Goal: Use online tool/utility: Utilize a website feature to perform a specific function

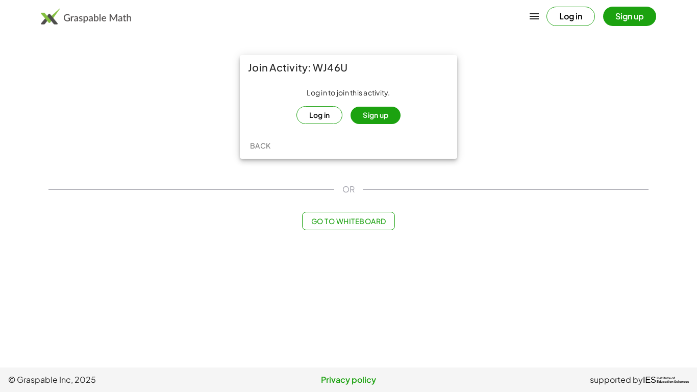
click at [325, 113] on button "Log in" at bounding box center [319, 115] width 46 height 18
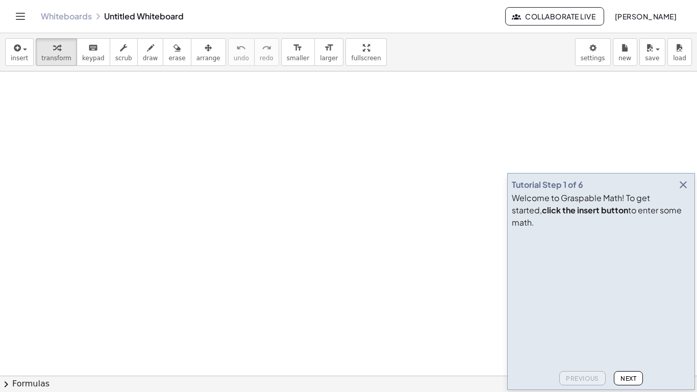
click at [685, 191] on icon "button" at bounding box center [683, 185] width 12 height 12
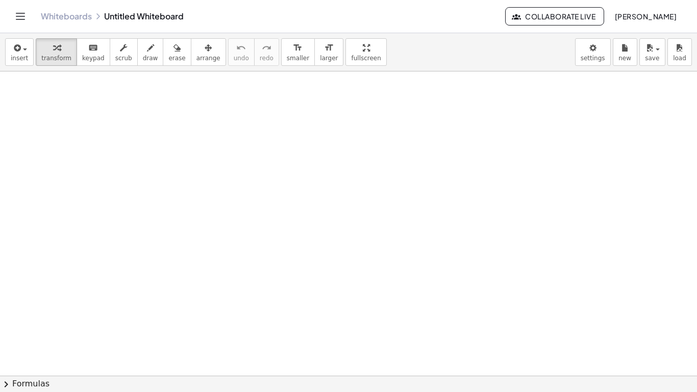
drag, startPoint x: 422, startPoint y: 181, endPoint x: 425, endPoint y: 236, distance: 55.1
click at [147, 49] on icon "button" at bounding box center [150, 48] width 7 height 12
drag, startPoint x: 155, startPoint y: 115, endPoint x: 157, endPoint y: 122, distance: 7.4
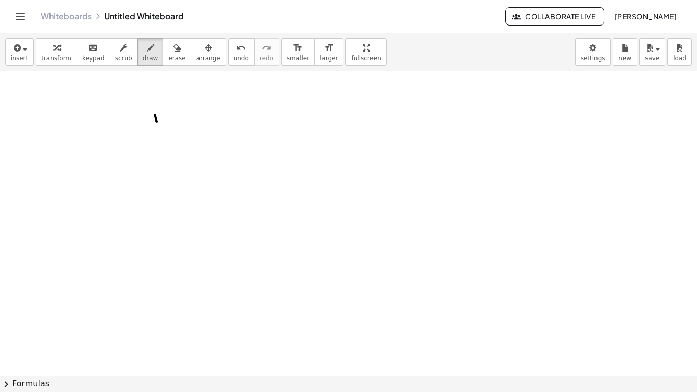
click at [23, 14] on icon "Toggle navigation" at bounding box center [20, 16] width 12 height 12
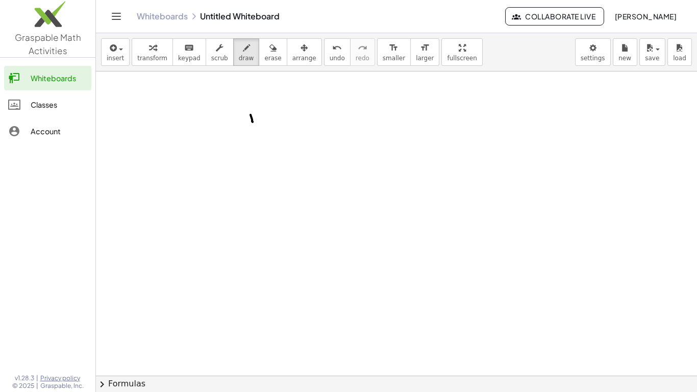
click at [54, 81] on div "Whiteboards" at bounding box center [59, 78] width 57 height 12
drag, startPoint x: 203, startPoint y: 142, endPoint x: 213, endPoint y: 142, distance: 9.7
drag, startPoint x: 228, startPoint y: 138, endPoint x: 222, endPoint y: 137, distance: 6.2
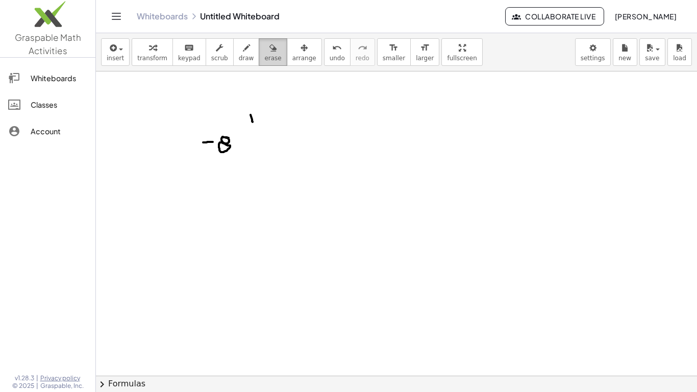
click at [259, 57] on button "erase" at bounding box center [273, 52] width 28 height 28
drag, startPoint x: 248, startPoint y: 125, endPoint x: 207, endPoint y: 148, distance: 47.1
click at [243, 53] on icon "button" at bounding box center [246, 48] width 7 height 12
click at [383, 57] on span "smaller" at bounding box center [394, 58] width 22 height 7
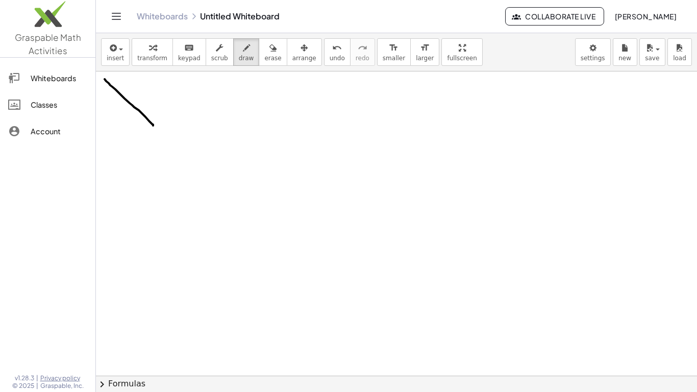
drag, startPoint x: 105, startPoint y: 79, endPoint x: 153, endPoint y: 125, distance: 67.1
click at [178, 56] on span "keypad" at bounding box center [189, 58] width 22 height 7
click at [266, 46] on div "button" at bounding box center [272, 47] width 17 height 12
drag, startPoint x: 164, startPoint y: 121, endPoint x: 82, endPoint y: 82, distance: 91.2
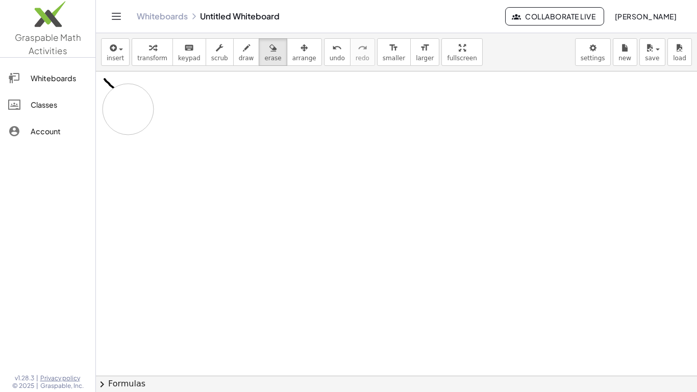
click at [82, 82] on div "Graspable Math Activities Whiteboards Classes Account v1.28.3 | Privacy policy …" at bounding box center [348, 196] width 697 height 392
click at [110, 52] on icon "button" at bounding box center [112, 48] width 9 height 12
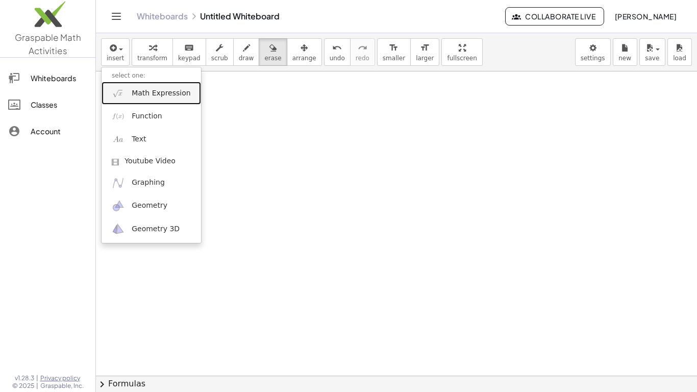
click at [140, 91] on span "Math Expression" at bounding box center [161, 93] width 59 height 10
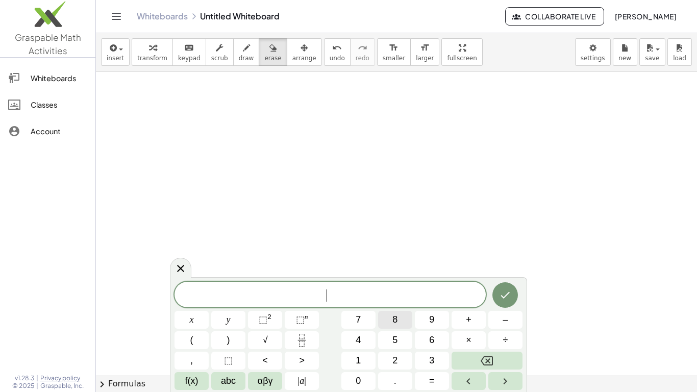
click at [386, 316] on button "8" at bounding box center [395, 320] width 34 height 18
click at [234, 360] on button "⬚" at bounding box center [228, 360] width 34 height 18
click at [255, 322] on button "⬚ 2" at bounding box center [265, 320] width 34 height 18
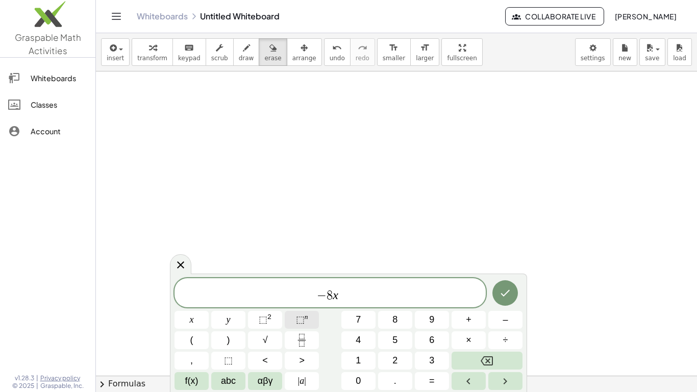
click at [305, 324] on span "⬚ n" at bounding box center [302, 320] width 12 height 14
click at [314, 337] on button "Fraction" at bounding box center [302, 340] width 34 height 18
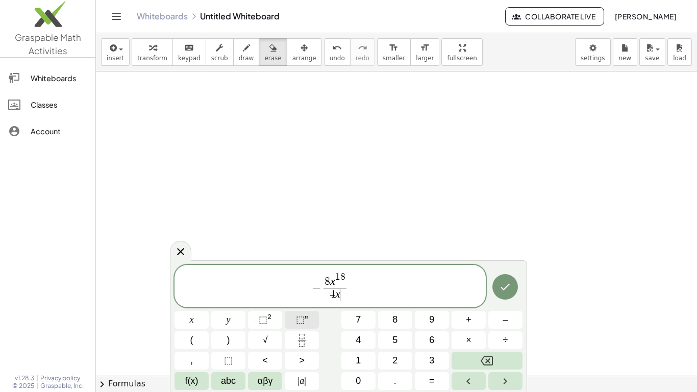
click at [311, 320] on button "⬚ n" at bounding box center [302, 320] width 34 height 18
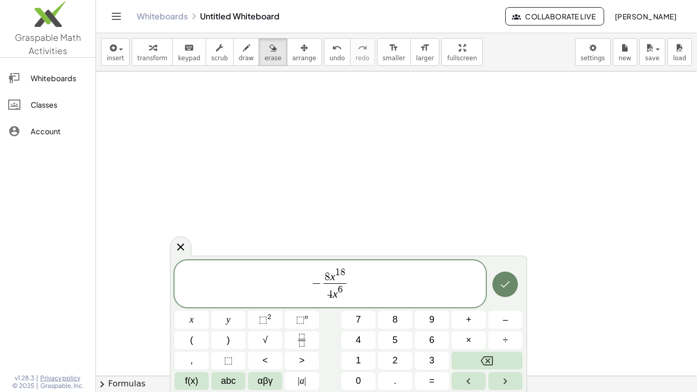
click at [512, 279] on button "Done" at bounding box center [505, 284] width 26 height 26
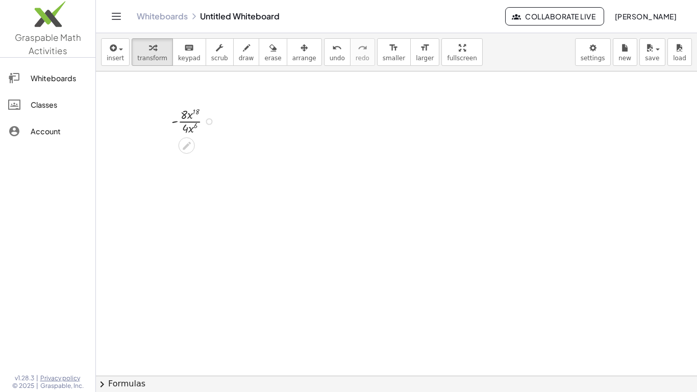
click at [193, 126] on div at bounding box center [195, 121] width 58 height 32
click at [187, 142] on icon at bounding box center [186, 145] width 11 height 11
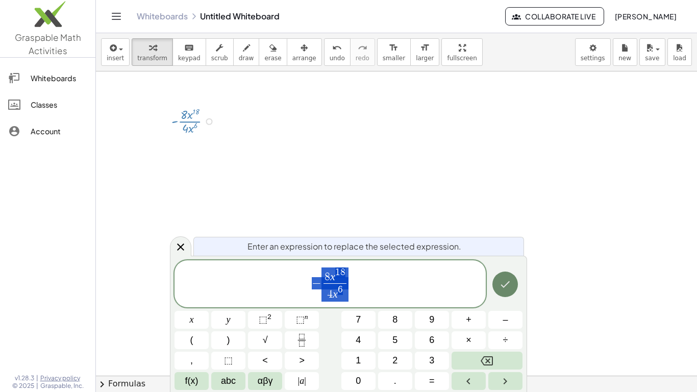
click at [508, 281] on icon "Done" at bounding box center [505, 284] width 12 height 12
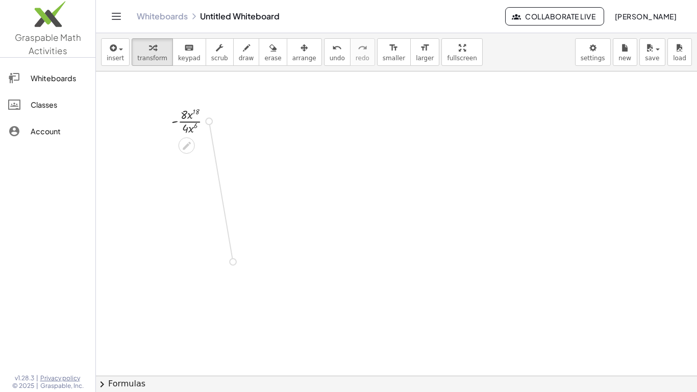
drag, startPoint x: 209, startPoint y: 122, endPoint x: 236, endPoint y: 261, distance: 141.3
click at [243, 51] on icon "button" at bounding box center [246, 48] width 7 height 12
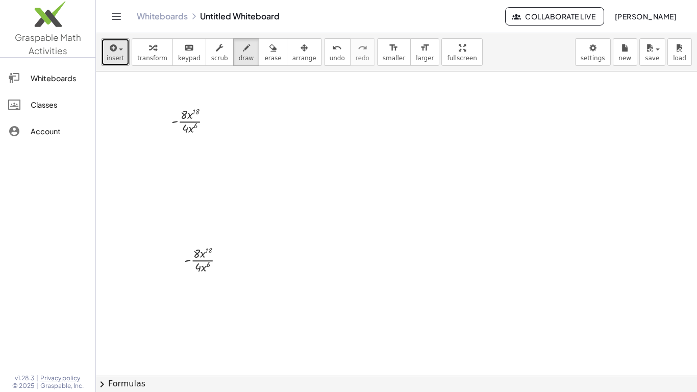
click at [109, 57] on span "insert" at bounding box center [115, 58] width 17 height 7
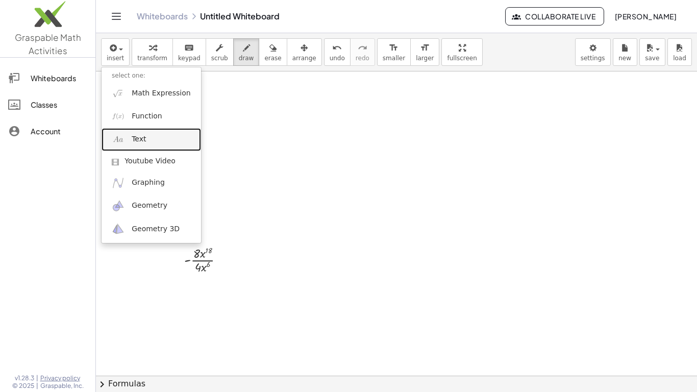
click at [134, 140] on span "Text" at bounding box center [139, 139] width 14 height 10
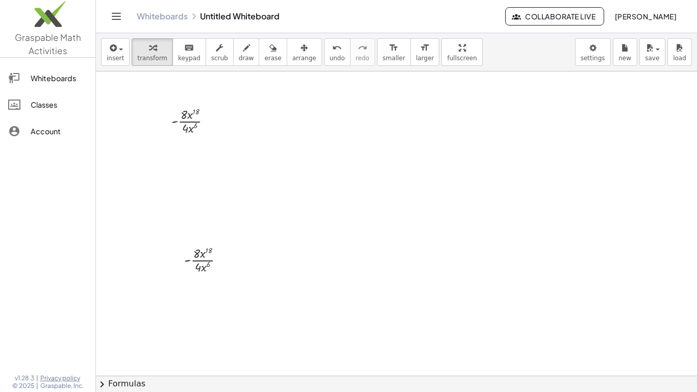
click at [7, 200] on div at bounding box center [47, 257] width 95 height 216
click at [111, 60] on span "insert" at bounding box center [115, 58] width 17 height 7
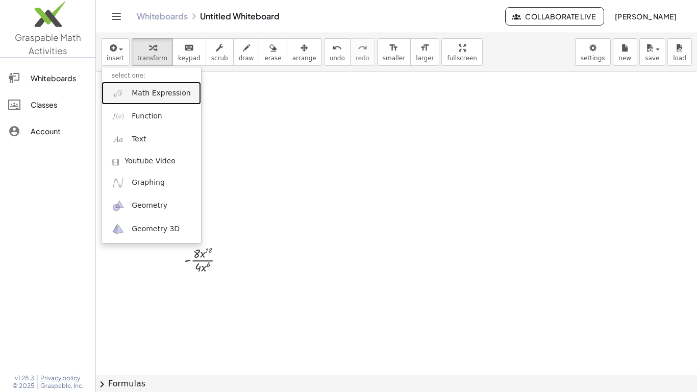
click at [144, 92] on span "Math Expression" at bounding box center [161, 93] width 59 height 10
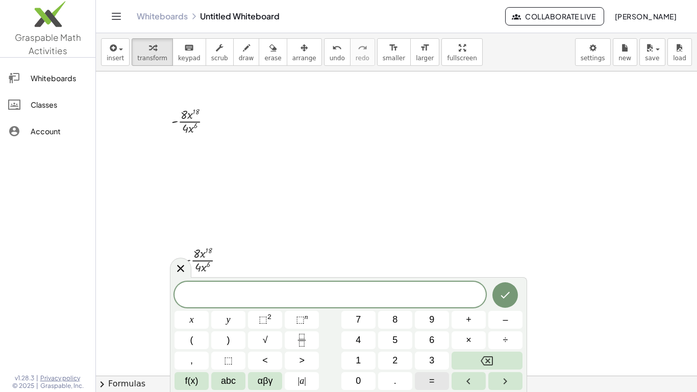
click at [428, 380] on button "=" at bounding box center [432, 381] width 34 height 18
click at [508, 289] on icon "Done" at bounding box center [505, 295] width 12 height 12
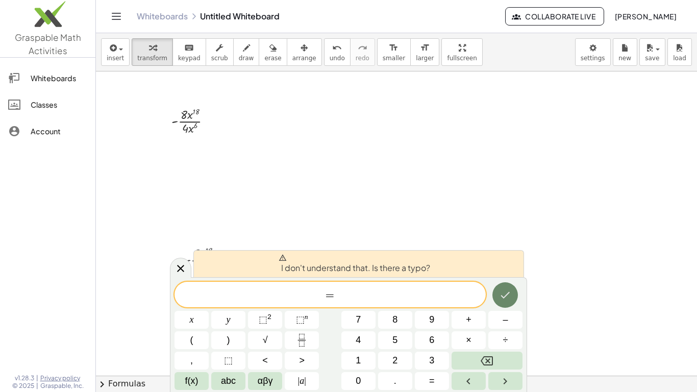
click at [494, 292] on button "Done" at bounding box center [505, 295] width 26 height 26
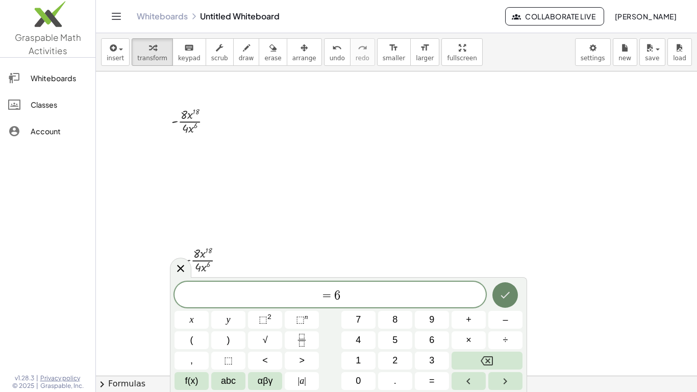
scroll to position [4, 0]
click at [176, 118] on div at bounding box center [195, 121] width 58 height 32
click at [187, 123] on div at bounding box center [195, 121] width 58 height 32
click at [184, 125] on div at bounding box center [195, 121] width 58 height 32
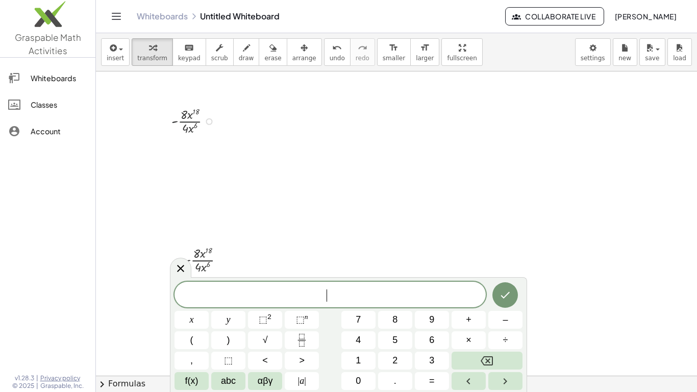
click at [184, 125] on div at bounding box center [195, 121] width 58 height 32
click at [187, 263] on div at bounding box center [180, 268] width 21 height 20
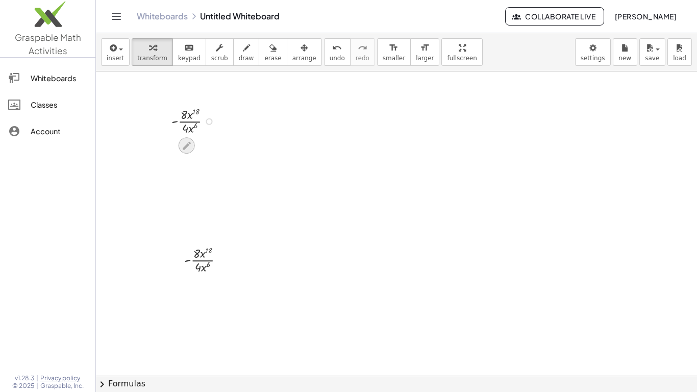
click at [187, 137] on div at bounding box center [187, 145] width 16 height 16
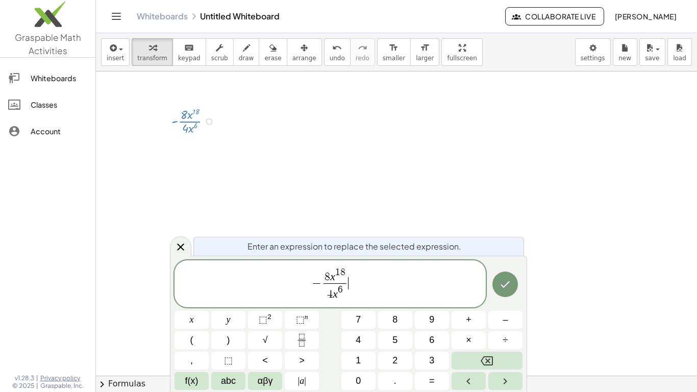
click at [359, 300] on span "− 8 x 1 8 4 x 6 ​ ​" at bounding box center [329, 284] width 311 height 36
click at [497, 283] on button "Done" at bounding box center [505, 284] width 26 height 26
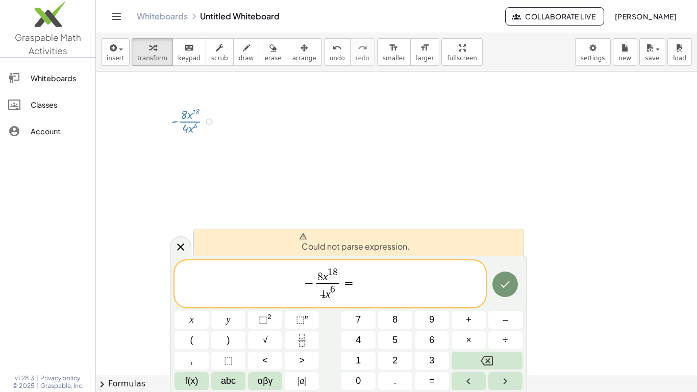
click at [484, 244] on div "Could not parse expression." at bounding box center [358, 241] width 330 height 27
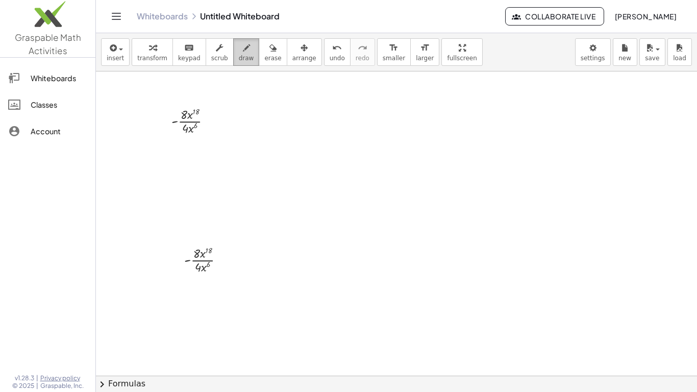
click at [243, 53] on icon "button" at bounding box center [246, 48] width 7 height 12
click at [265, 64] on button "erase" at bounding box center [273, 52] width 28 height 28
drag, startPoint x: 393, startPoint y: 121, endPoint x: 41, endPoint y: 233, distance: 369.2
click at [41, 233] on div "Graspable Math Activities Whiteboards Classes Account v1.28.3 | Privacy policy …" at bounding box center [348, 196] width 697 height 392
drag, startPoint x: 235, startPoint y: 179, endPoint x: 282, endPoint y: 170, distance: 47.2
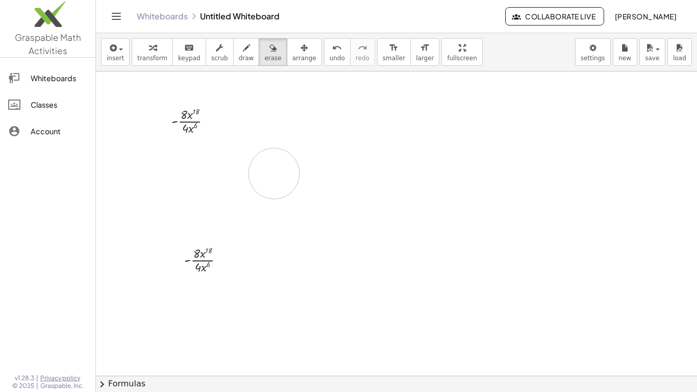
click at [216, 48] on icon "button" at bounding box center [219, 48] width 7 height 12
drag, startPoint x: 197, startPoint y: 106, endPoint x: 0, endPoint y: 75, distance: 199.8
click at [0, 75] on div "Graspable Math Activities Whiteboards Classes Account v1.28.3 | Privacy policy …" at bounding box center [348, 196] width 697 height 392
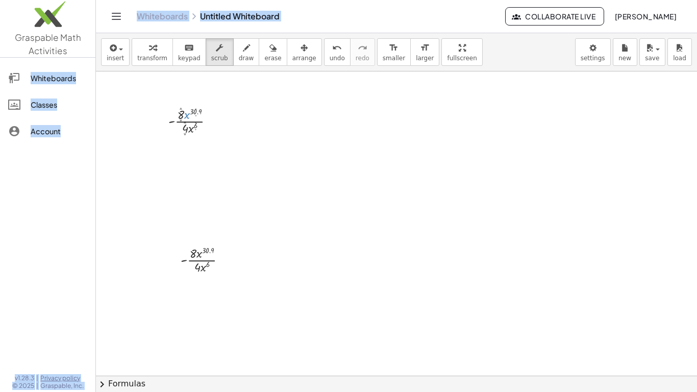
drag, startPoint x: 188, startPoint y: 109, endPoint x: 235, endPoint y: 107, distance: 47.5
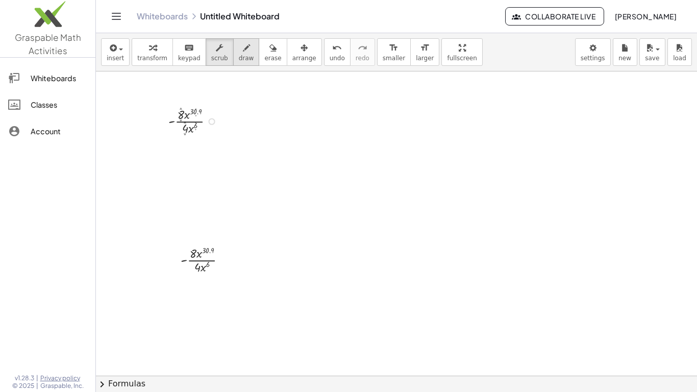
click at [243, 53] on icon "button" at bounding box center [246, 48] width 7 height 12
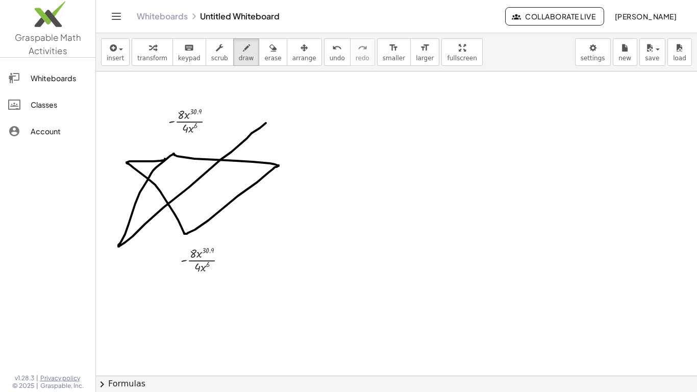
drag, startPoint x: 266, startPoint y: 123, endPoint x: 192, endPoint y: 151, distance: 79.1
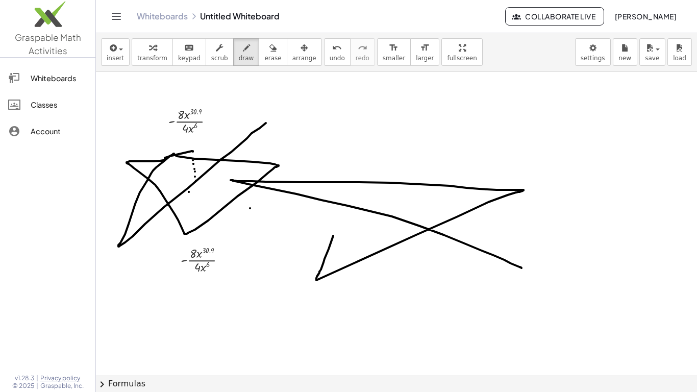
drag, startPoint x: 521, startPoint y: 268, endPoint x: 365, endPoint y: 155, distance: 192.5
drag, startPoint x: 364, startPoint y: 155, endPoint x: 453, endPoint y: 286, distance: 158.9
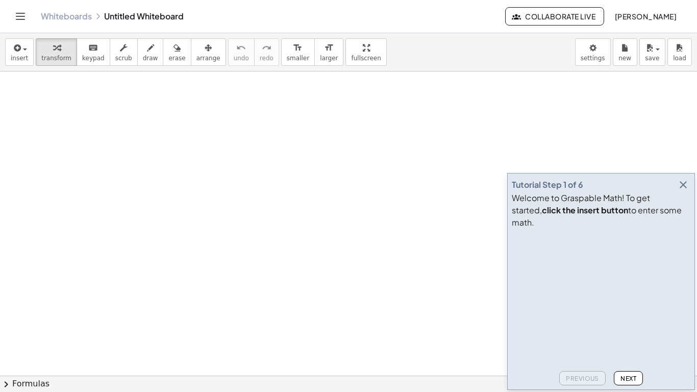
click at [685, 191] on icon "button" at bounding box center [683, 185] width 12 height 12
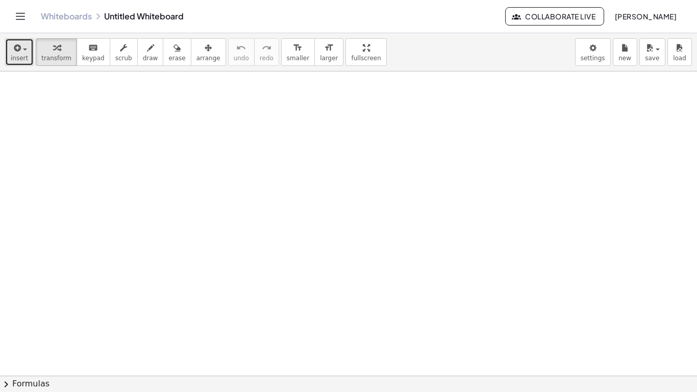
click at [5, 48] on button "insert" at bounding box center [19, 52] width 29 height 28
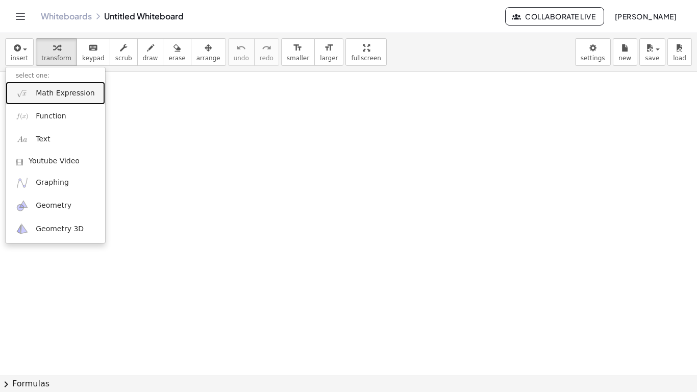
click at [51, 100] on link "Math Expression" at bounding box center [55, 93] width 99 height 23
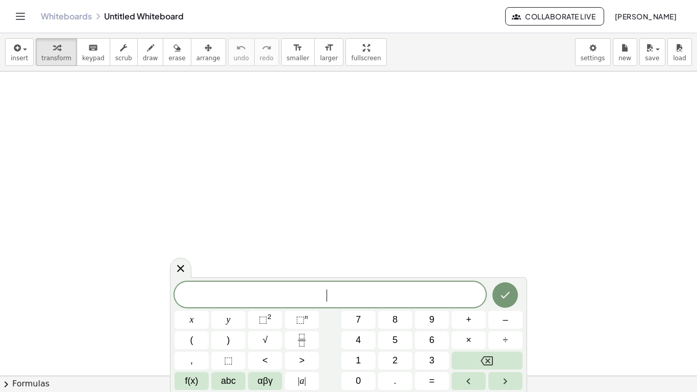
drag, startPoint x: 244, startPoint y: 163, endPoint x: 279, endPoint y: 188, distance: 43.5
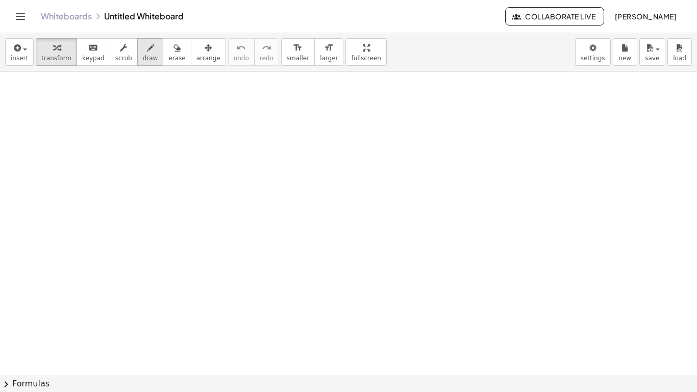
click at [143, 56] on span "draw" at bounding box center [150, 58] width 15 height 7
click at [120, 45] on div "button" at bounding box center [123, 47] width 17 height 12
drag, startPoint x: 132, startPoint y: 162, endPoint x: 254, endPoint y: 233, distance: 141.9
click at [196, 56] on span "arrange" at bounding box center [208, 58] width 24 height 7
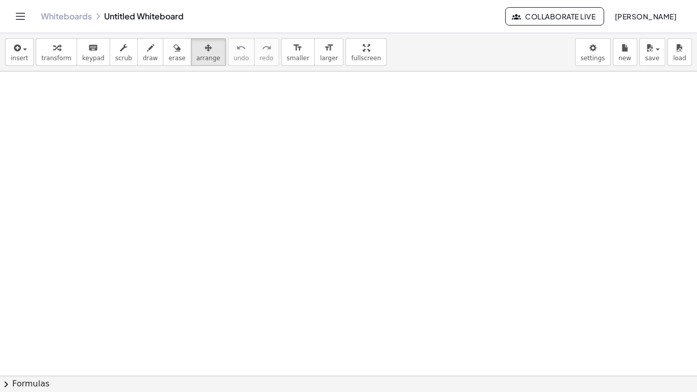
click at [137, 53] on button "draw" at bounding box center [150, 52] width 27 height 28
click at [203, 55] on span "arrange" at bounding box center [208, 58] width 24 height 7
drag, startPoint x: 262, startPoint y: 191, endPoint x: 148, endPoint y: 191, distance: 113.2
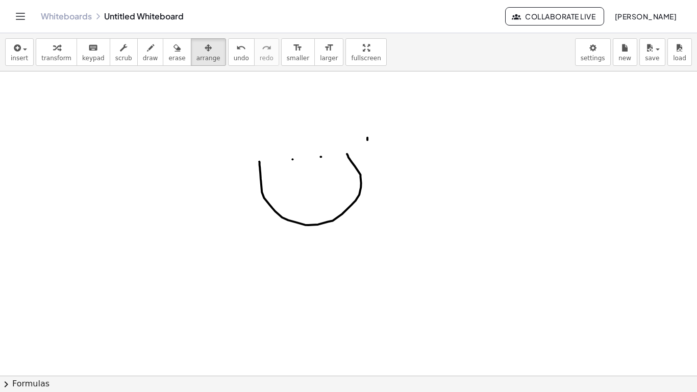
click at [173, 52] on icon "button" at bounding box center [176, 48] width 7 height 12
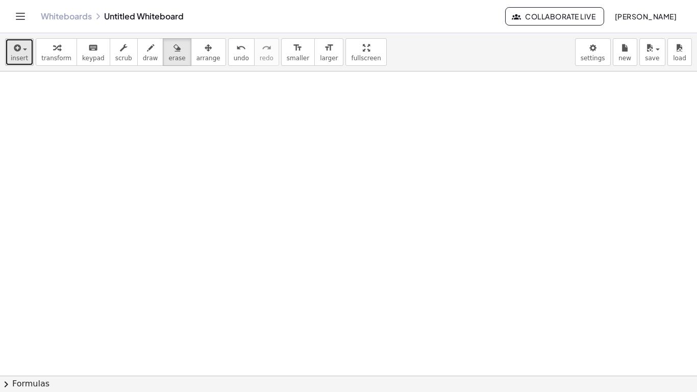
click at [31, 64] on button "insert" at bounding box center [19, 52] width 29 height 28
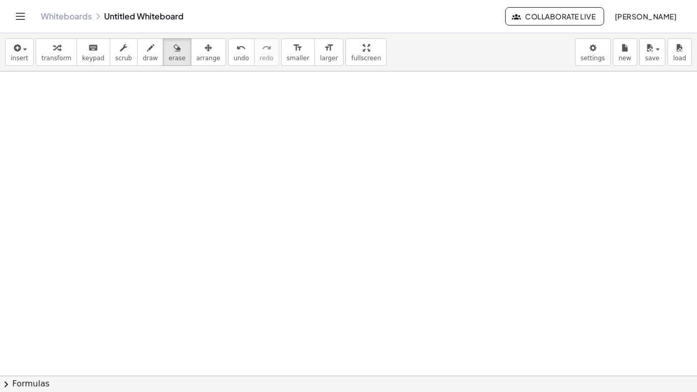
click at [38, 378] on button "chevron_right Formulas" at bounding box center [348, 383] width 697 height 16
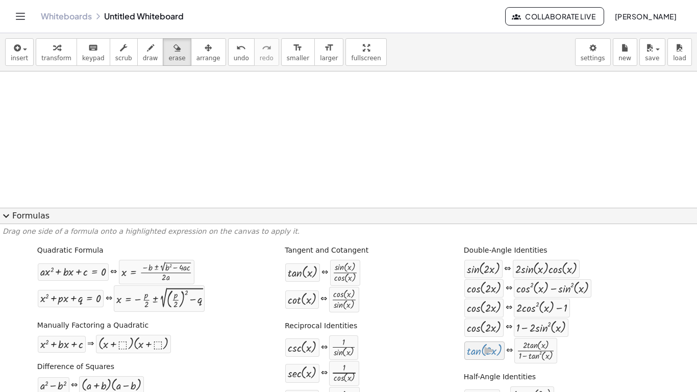
click at [499, 350] on div at bounding box center [484, 350] width 35 height 13
drag, startPoint x: 302, startPoint y: 354, endPoint x: 230, endPoint y: 198, distance: 171.8
click at [152, 340] on div at bounding box center [133, 343] width 70 height 13
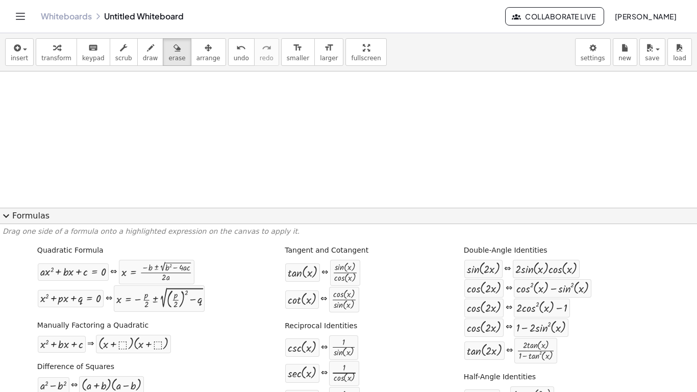
drag, startPoint x: 165, startPoint y: 309, endPoint x: 0, endPoint y: 123, distance: 248.2
drag, startPoint x: 110, startPoint y: 289, endPoint x: 219, endPoint y: 314, distance: 111.4
click at [144, 53] on div "button" at bounding box center [150, 47] width 15 height 12
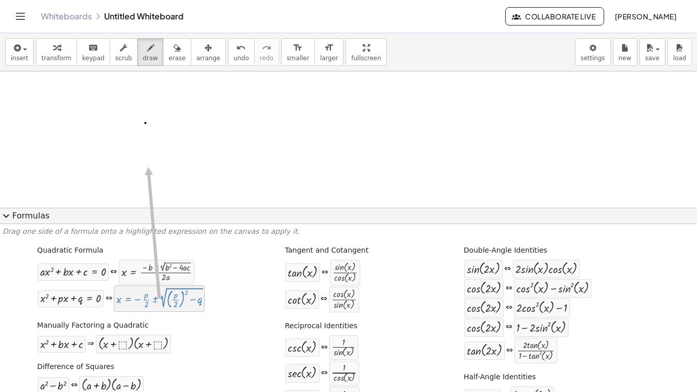
drag, startPoint x: 167, startPoint y: 300, endPoint x: 148, endPoint y: 174, distance: 127.9
click at [127, 290] on div at bounding box center [159, 298] width 86 height 21
click at [152, 309] on div at bounding box center [159, 298] width 86 height 21
drag, startPoint x: 152, startPoint y: 309, endPoint x: 240, endPoint y: 120, distance: 208.1
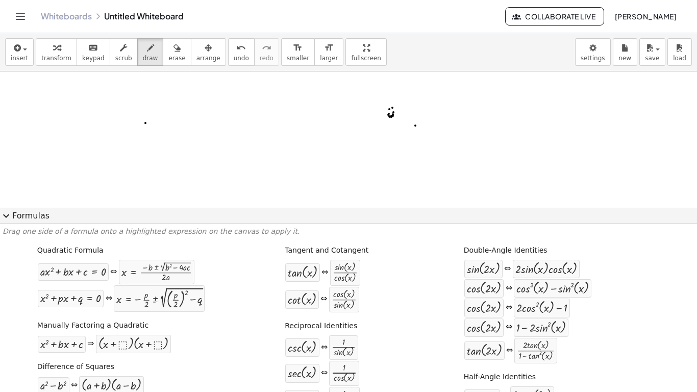
drag, startPoint x: 412, startPoint y: 126, endPoint x: 416, endPoint y: 136, distance: 10.5
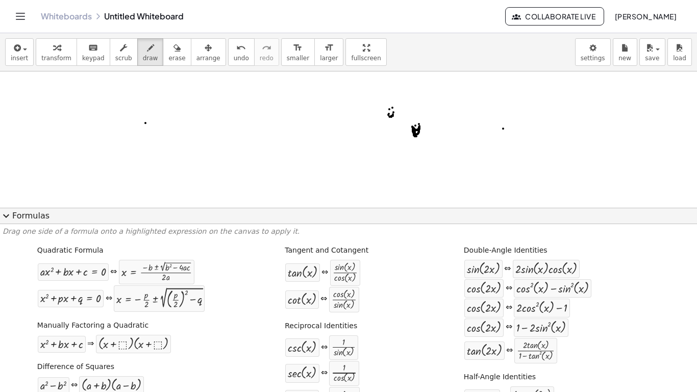
drag, startPoint x: 485, startPoint y: 112, endPoint x: 508, endPoint y: 105, distance: 24.5
drag, startPoint x: 485, startPoint y: 124, endPoint x: 500, endPoint y: 138, distance: 19.9
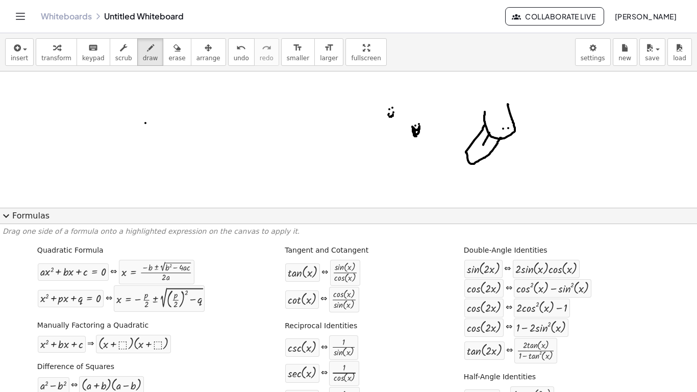
drag, startPoint x: 483, startPoint y: 145, endPoint x: 490, endPoint y: 132, distance: 14.4
click at [170, 55] on span "erase" at bounding box center [176, 58] width 17 height 7
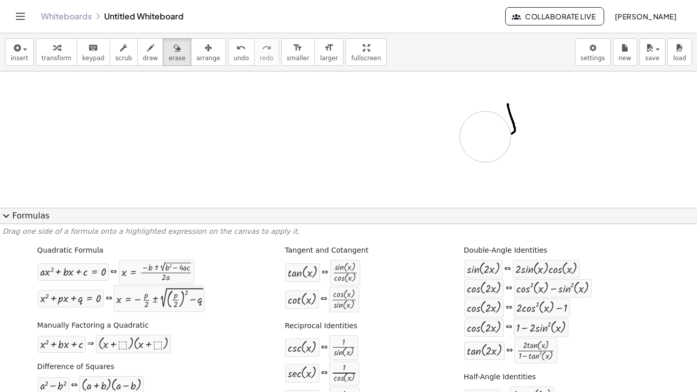
click at [24, 57] on span "insert" at bounding box center [19, 58] width 17 height 7
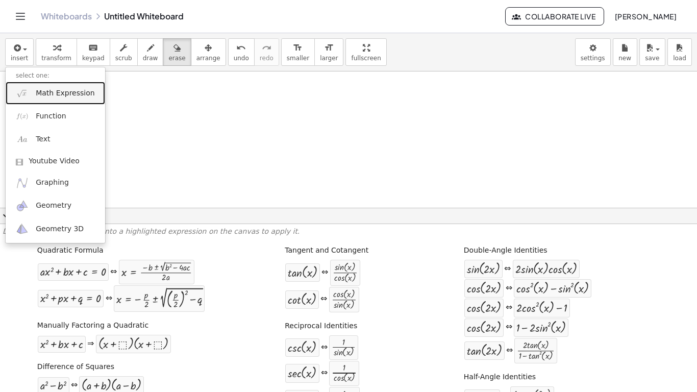
click at [58, 93] on span "Math Expression" at bounding box center [65, 93] width 59 height 10
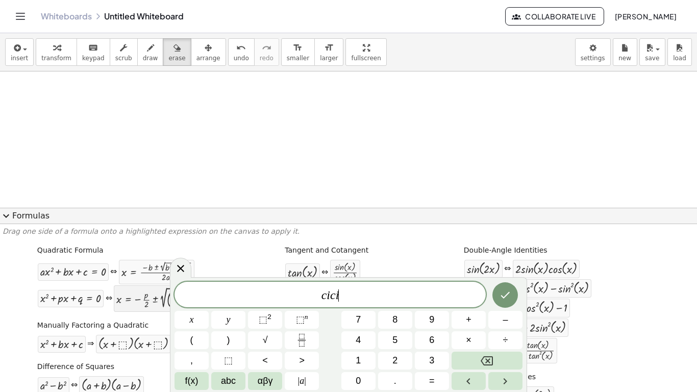
scroll to position [3, 0]
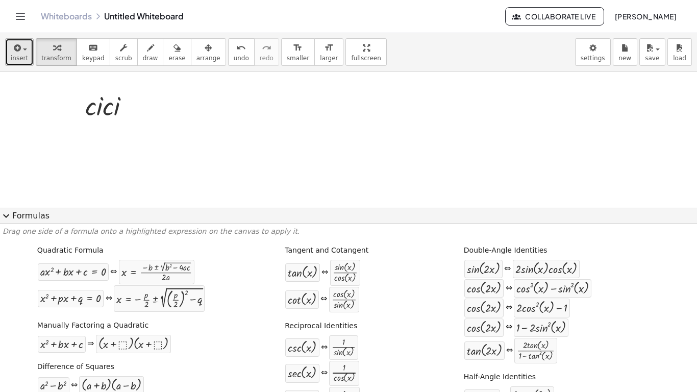
click at [12, 43] on icon "button" at bounding box center [16, 48] width 9 height 12
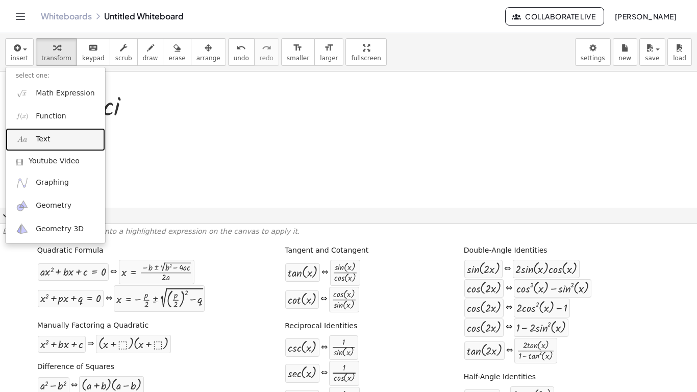
click at [41, 138] on span "Text" at bounding box center [43, 139] width 14 height 10
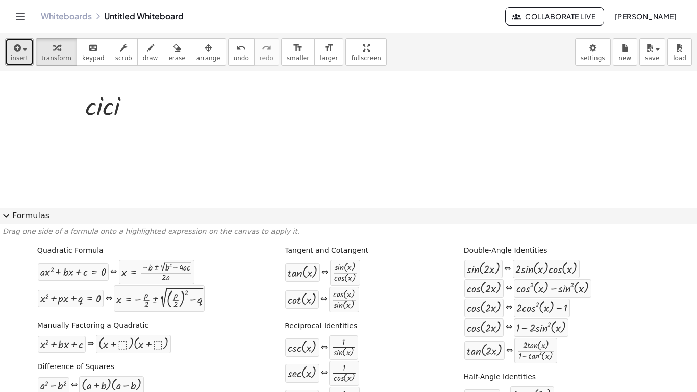
click at [24, 48] on span "button" at bounding box center [25, 49] width 4 height 2
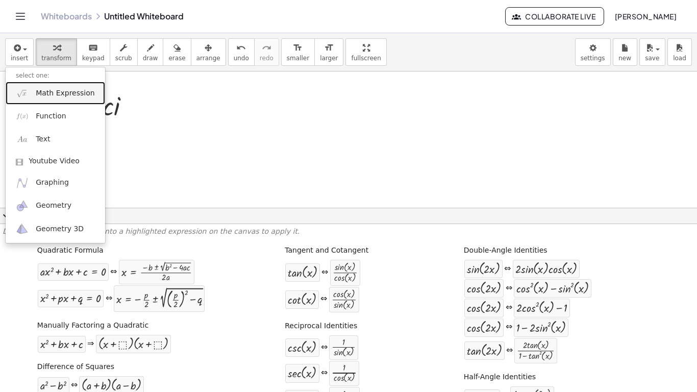
click at [36, 99] on link "Math Expression" at bounding box center [55, 93] width 99 height 23
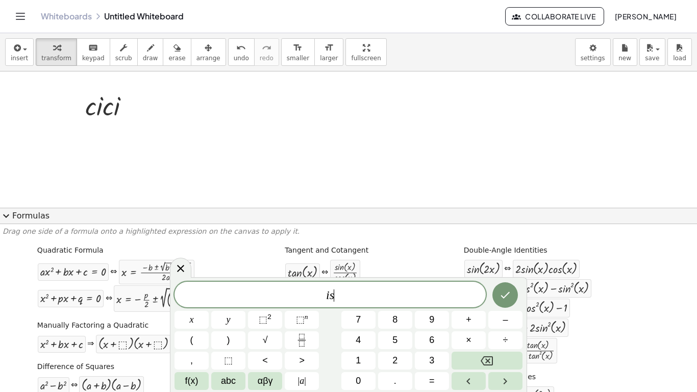
scroll to position [5, 0]
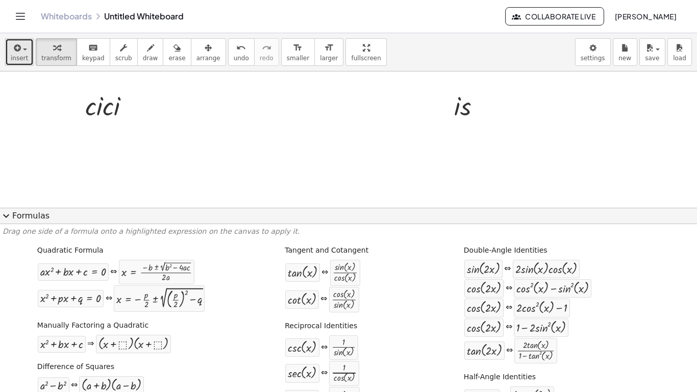
click at [24, 56] on span "insert" at bounding box center [19, 58] width 17 height 7
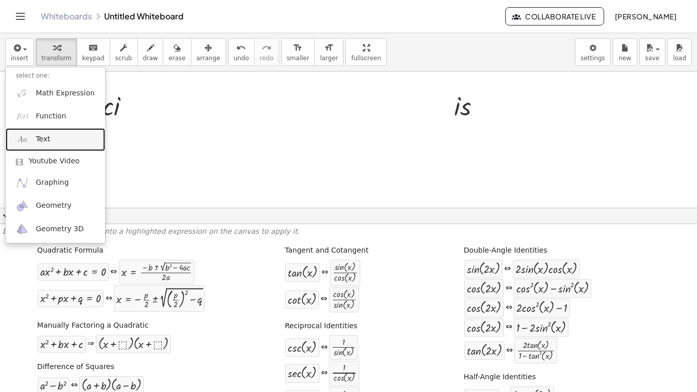
click at [56, 133] on link "Text" at bounding box center [55, 139] width 99 height 23
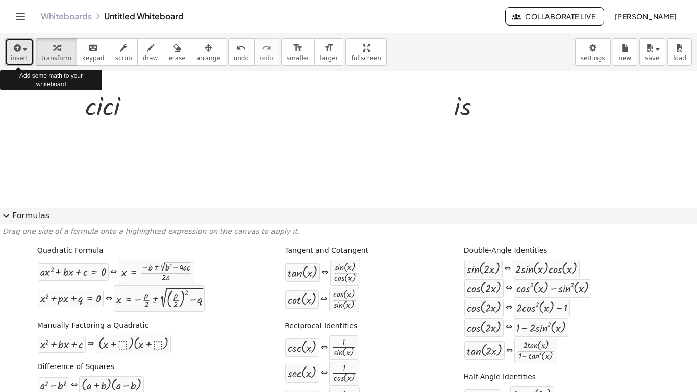
click at [14, 50] on icon "button" at bounding box center [16, 48] width 9 height 12
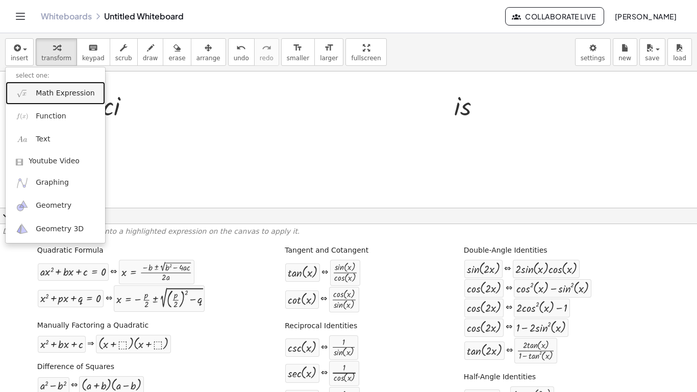
click at [29, 87] on img at bounding box center [22, 93] width 13 height 13
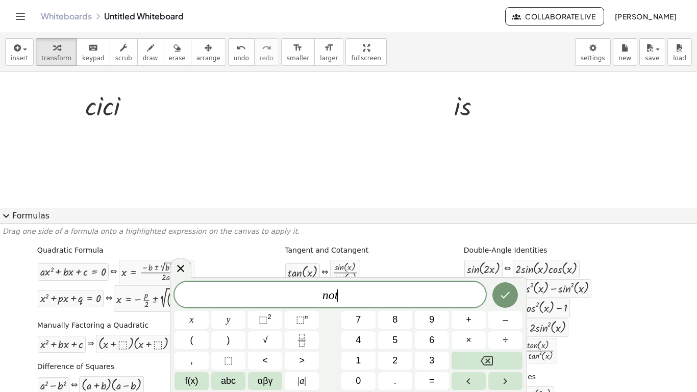
scroll to position [7, 0]
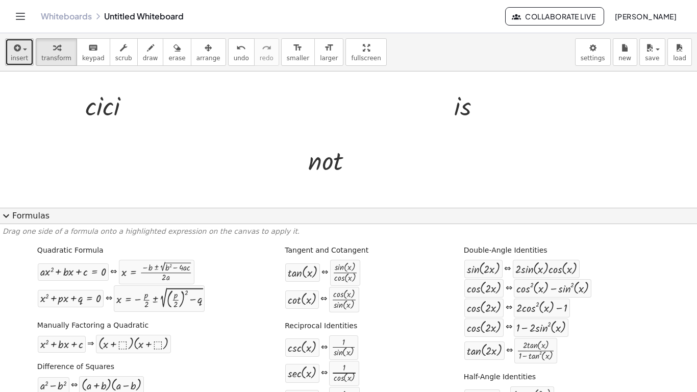
click at [28, 56] on button "insert" at bounding box center [19, 52] width 29 height 28
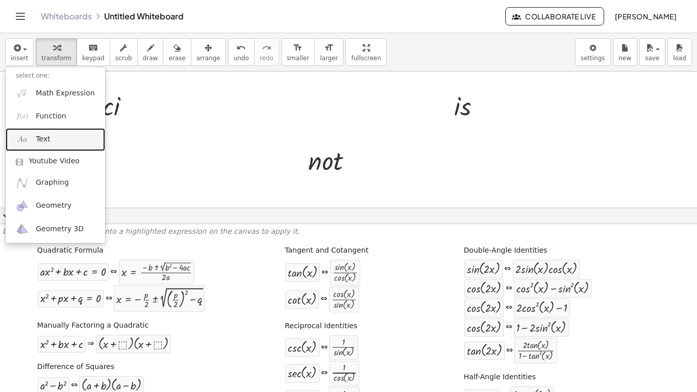
click at [57, 140] on link "Text" at bounding box center [55, 139] width 99 height 23
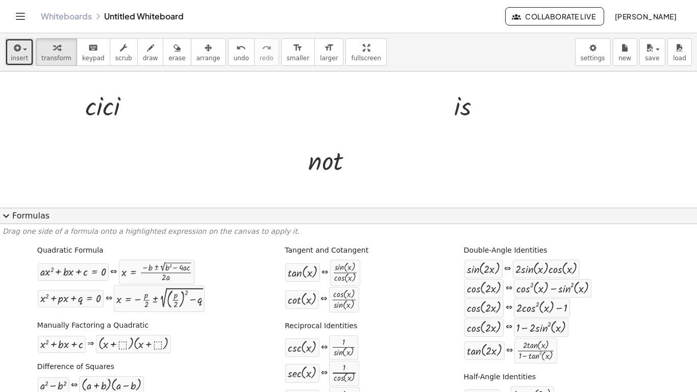
click at [19, 47] on icon "button" at bounding box center [16, 48] width 9 height 12
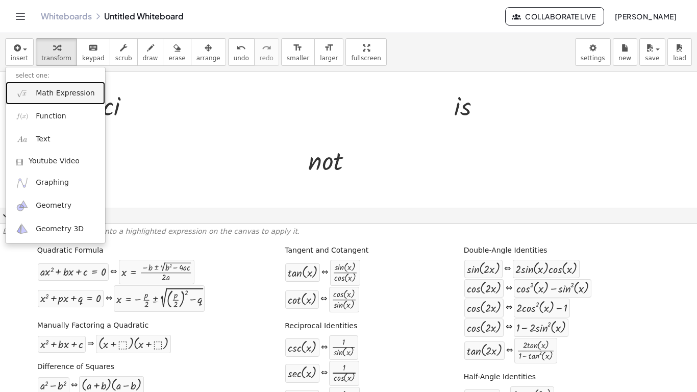
click at [44, 98] on span "Math Expression" at bounding box center [65, 93] width 59 height 10
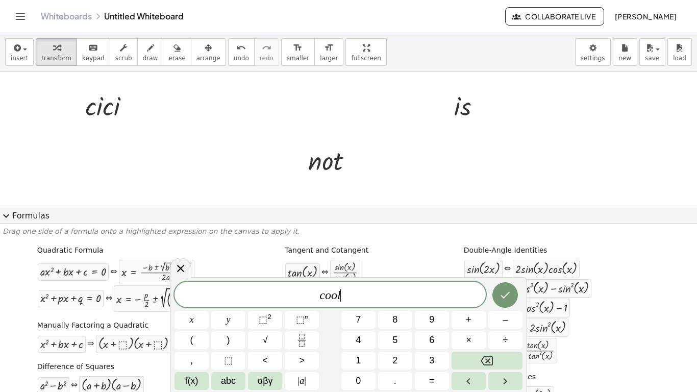
scroll to position [9, 0]
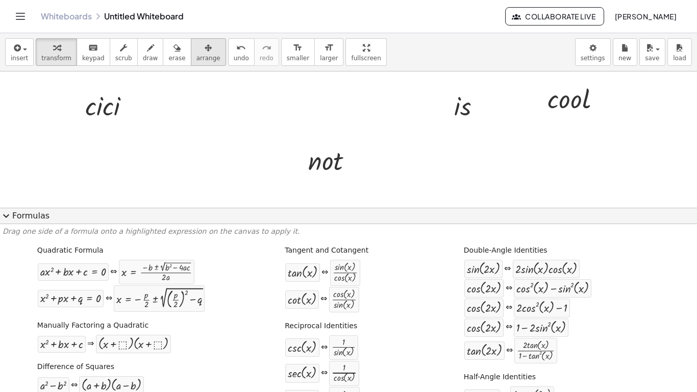
click at [196, 55] on span "arrange" at bounding box center [208, 58] width 24 height 7
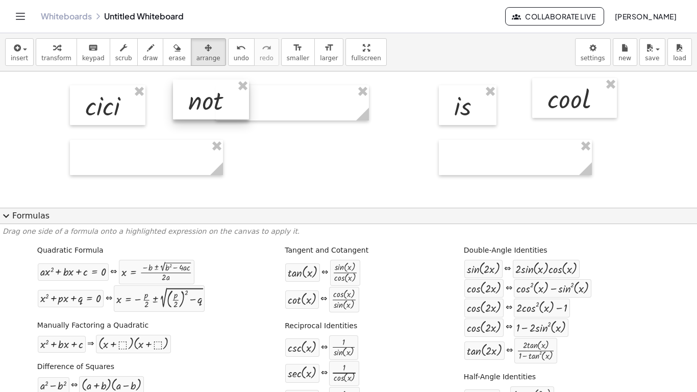
drag, startPoint x: 328, startPoint y: 171, endPoint x: 207, endPoint y: 112, distance: 135.3
click at [207, 112] on div at bounding box center [211, 100] width 76 height 40
drag, startPoint x: 476, startPoint y: 113, endPoint x: 241, endPoint y: 110, distance: 234.6
click at [241, 110] on div at bounding box center [241, 102] width 58 height 40
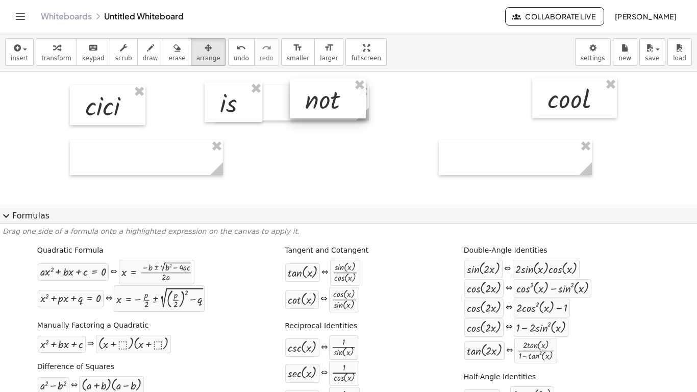
drag, startPoint x: 184, startPoint y: 113, endPoint x: 303, endPoint y: 111, distance: 118.9
click at [303, 111] on div at bounding box center [328, 99] width 76 height 40
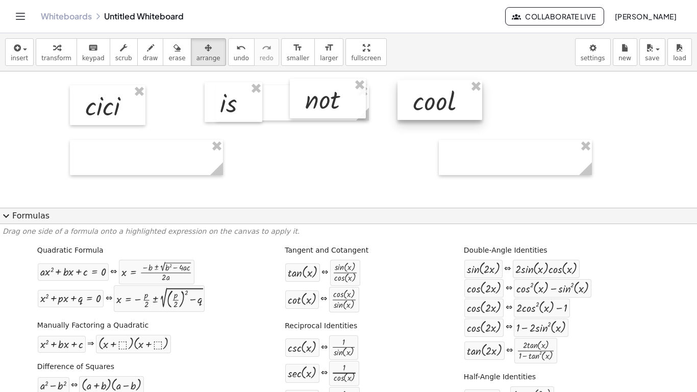
drag, startPoint x: 556, startPoint y: 107, endPoint x: 422, endPoint y: 109, distance: 134.2
click at [422, 109] on div at bounding box center [439, 100] width 85 height 40
click at [193, 64] on button "arrange" at bounding box center [208, 52] width 35 height 28
click at [147, 51] on icon "button" at bounding box center [150, 48] width 7 height 12
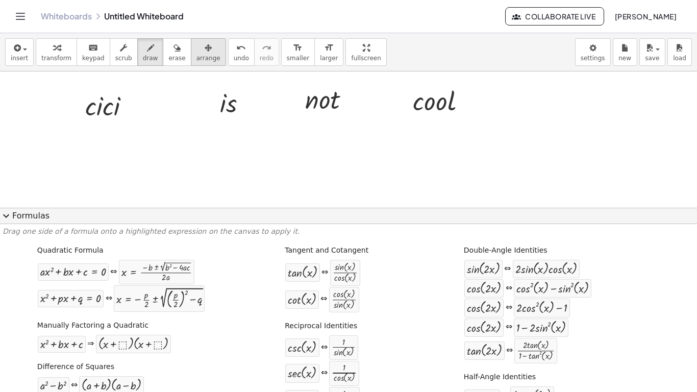
click at [196, 58] on span "arrange" at bounding box center [208, 58] width 24 height 7
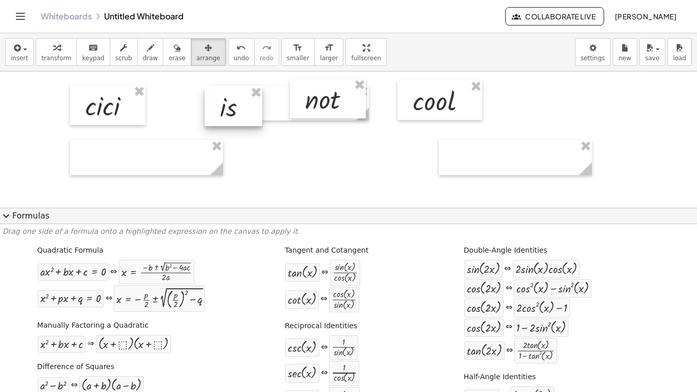
click at [233, 109] on div at bounding box center [234, 106] width 58 height 40
drag, startPoint x: 310, startPoint y: 103, endPoint x: 312, endPoint y: 109, distance: 6.2
click at [312, 109] on div at bounding box center [330, 104] width 76 height 40
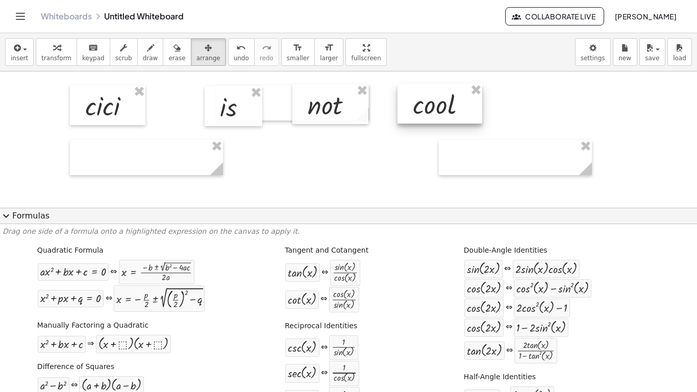
click at [404, 109] on div at bounding box center [439, 104] width 85 height 40
click at [147, 58] on button "draw" at bounding box center [150, 52] width 27 height 28
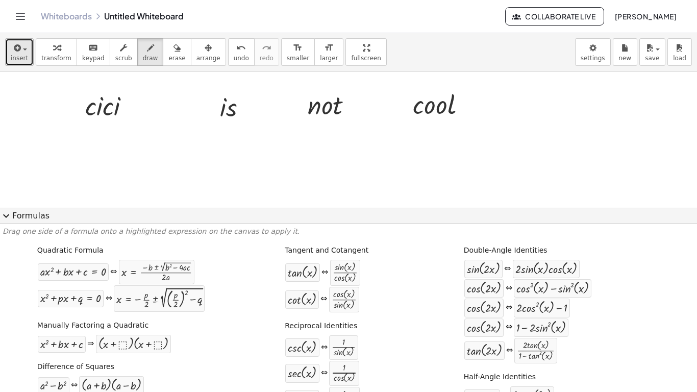
click at [23, 55] on span "insert" at bounding box center [19, 58] width 17 height 7
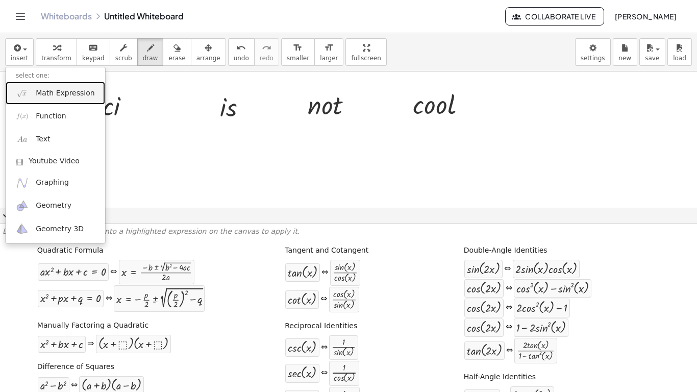
click at [52, 87] on link "Math Expression" at bounding box center [55, 93] width 99 height 23
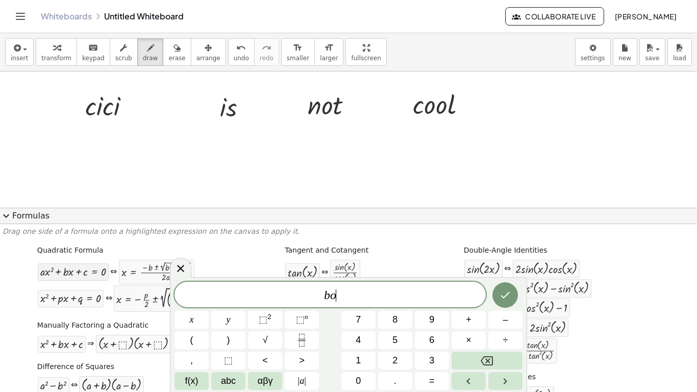
scroll to position [11, 0]
click at [502, 299] on icon "Done" at bounding box center [505, 295] width 12 height 12
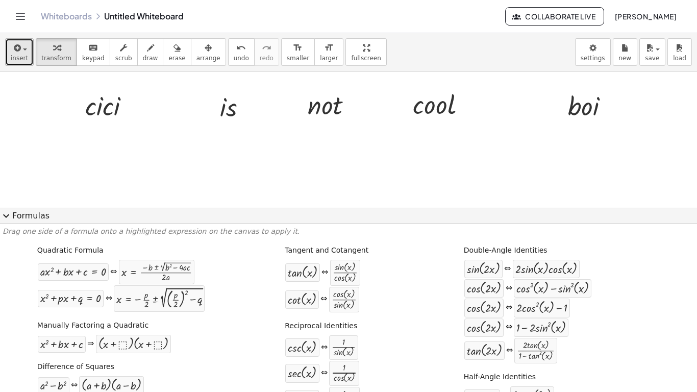
click at [14, 47] on icon "button" at bounding box center [16, 48] width 9 height 12
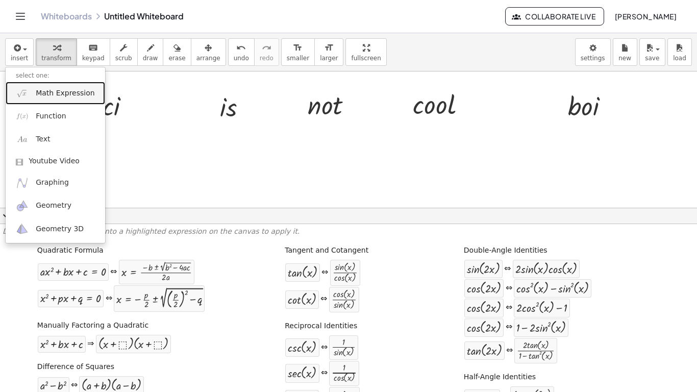
click at [47, 96] on span "Math Expression" at bounding box center [65, 93] width 59 height 10
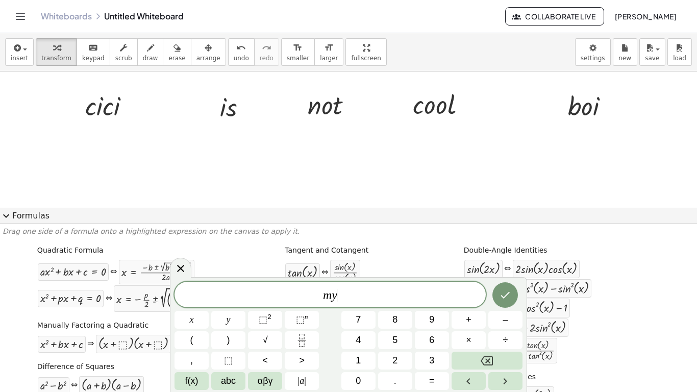
scroll to position [12, 0]
click at [503, 300] on icon "Done" at bounding box center [505, 295] width 12 height 12
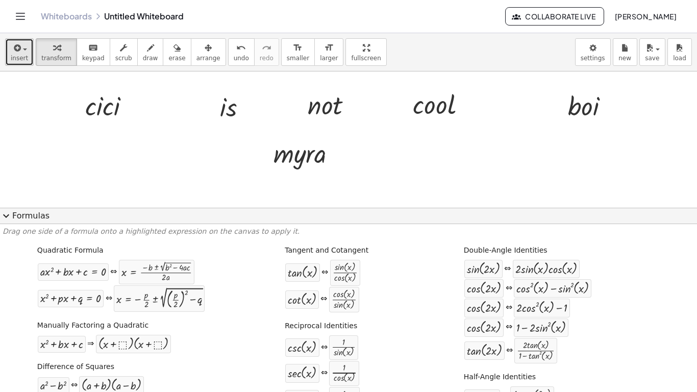
click at [24, 48] on span "button" at bounding box center [25, 49] width 4 height 2
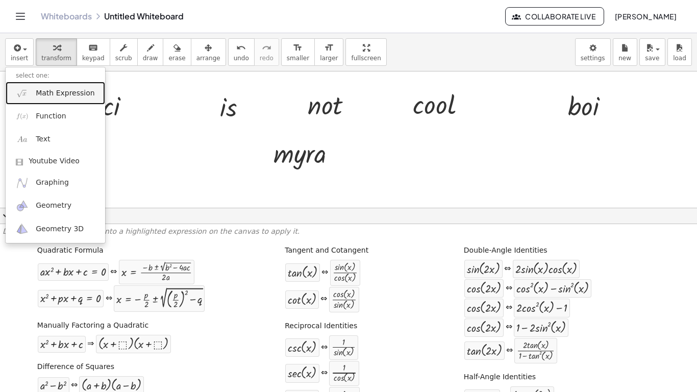
click at [77, 95] on span "Math Expression" at bounding box center [65, 93] width 59 height 10
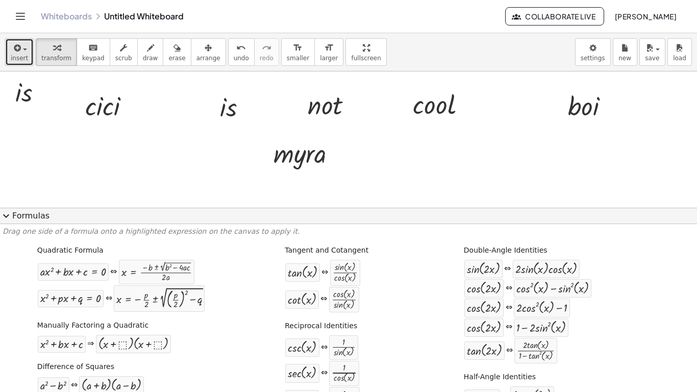
click at [23, 47] on div "button" at bounding box center [19, 47] width 17 height 12
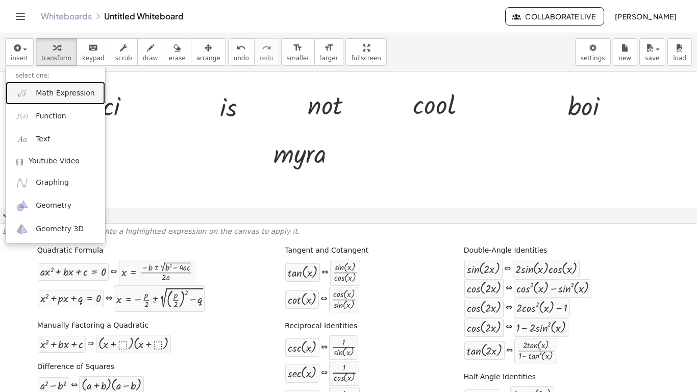
click at [46, 100] on link "Math Expression" at bounding box center [55, 93] width 99 height 23
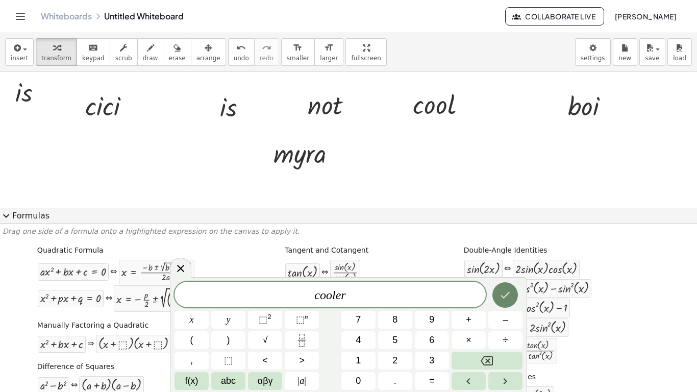
click at [506, 293] on icon "Done" at bounding box center [505, 295] width 12 height 12
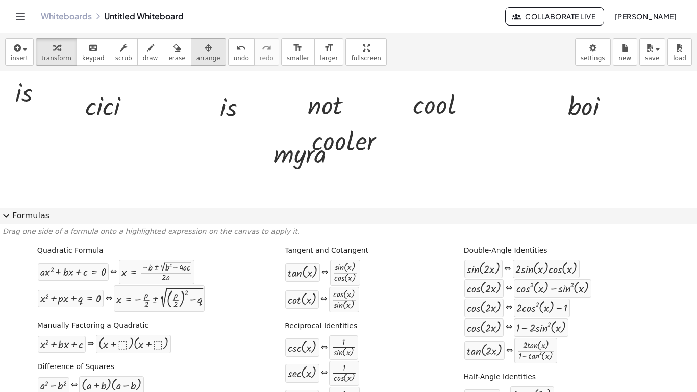
click at [202, 51] on div "button" at bounding box center [208, 47] width 24 height 12
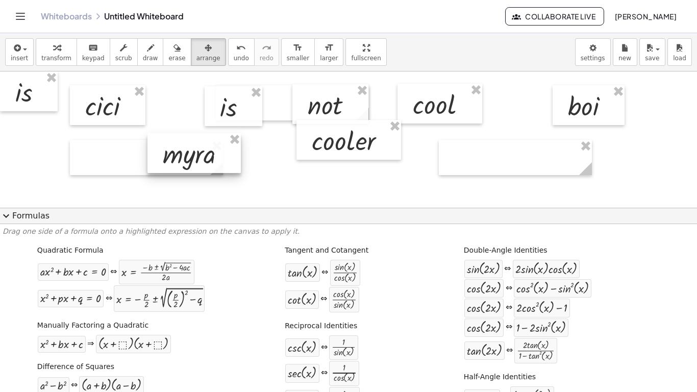
drag, startPoint x: 304, startPoint y: 169, endPoint x: 193, endPoint y: 170, distance: 110.7
click at [193, 170] on div at bounding box center [193, 153] width 93 height 40
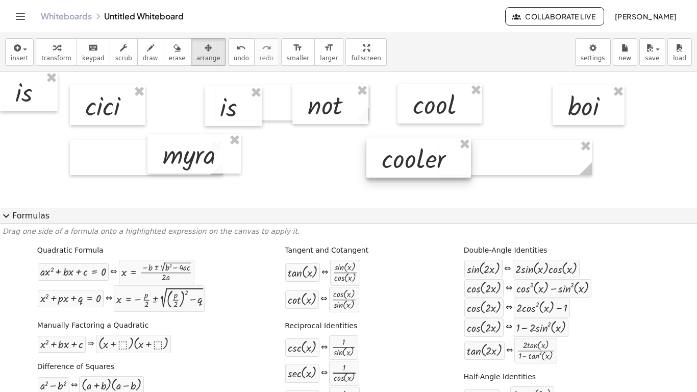
drag, startPoint x: 341, startPoint y: 136, endPoint x: 411, endPoint y: 154, distance: 72.1
click at [411, 154] on div at bounding box center [418, 158] width 105 height 40
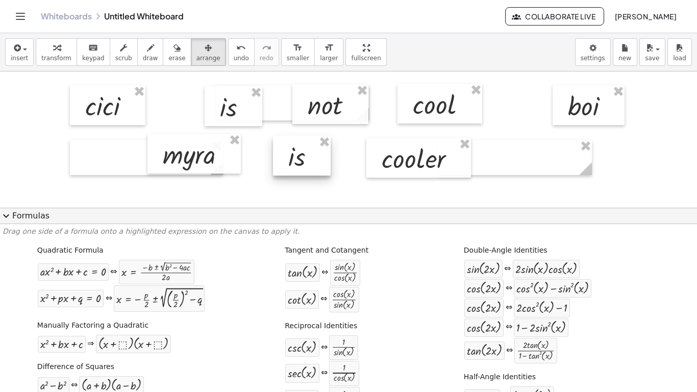
drag, startPoint x: 22, startPoint y: 95, endPoint x: 295, endPoint y: 160, distance: 280.8
click at [295, 160] on div at bounding box center [302, 156] width 58 height 40
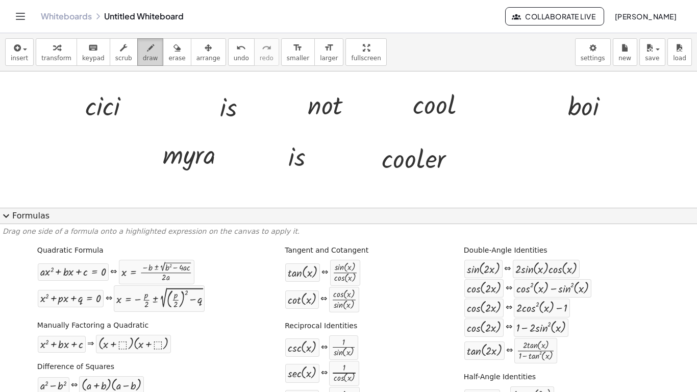
click at [147, 45] on icon "button" at bounding box center [150, 48] width 7 height 12
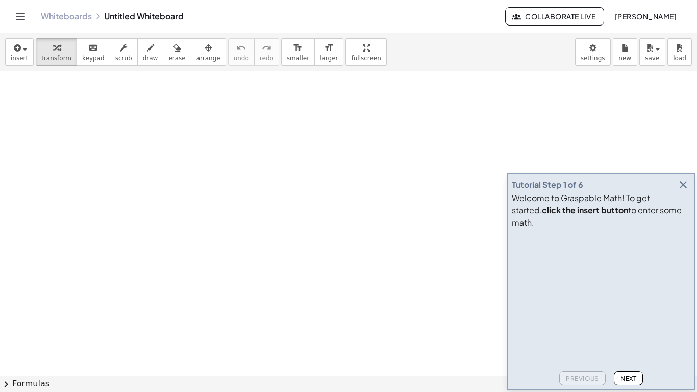
drag, startPoint x: 311, startPoint y: 186, endPoint x: 313, endPoint y: 262, distance: 76.0
click at [143, 58] on span "draw" at bounding box center [150, 58] width 15 height 7
drag, startPoint x: 149, startPoint y: 111, endPoint x: 149, endPoint y: 132, distance: 21.4
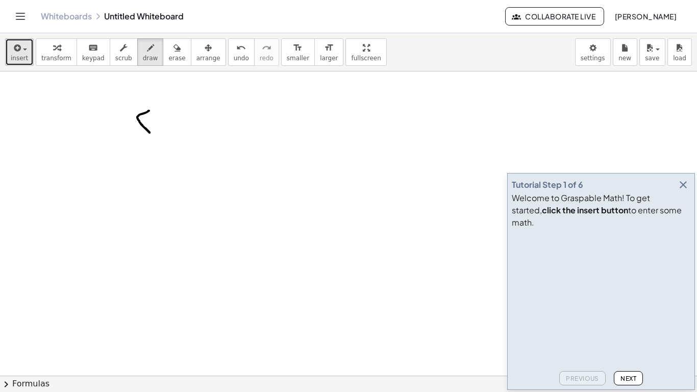
click at [19, 48] on icon "button" at bounding box center [16, 48] width 9 height 12
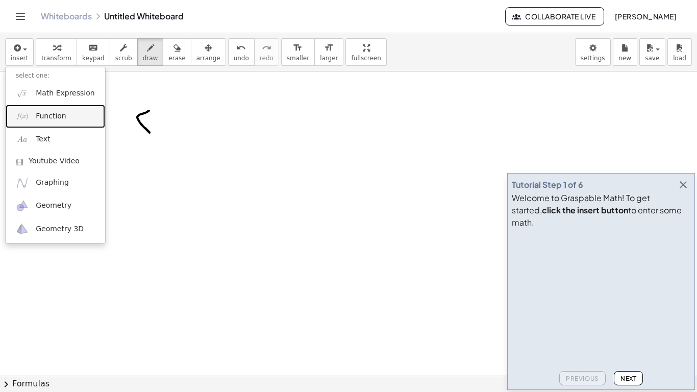
click at [36, 116] on span "Function" at bounding box center [51, 116] width 31 height 10
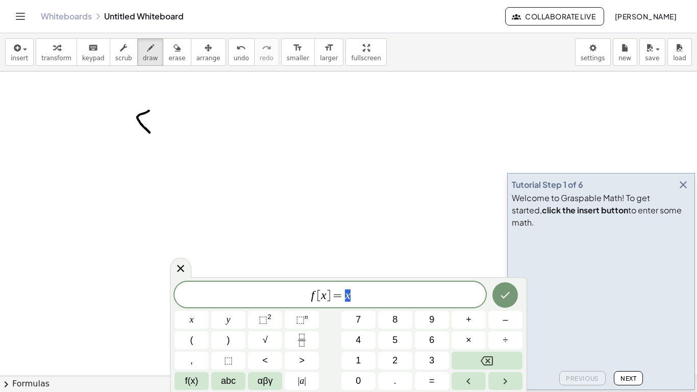
scroll to position [1, 0]
click at [26, 49] on span "button" at bounding box center [25, 49] width 4 height 2
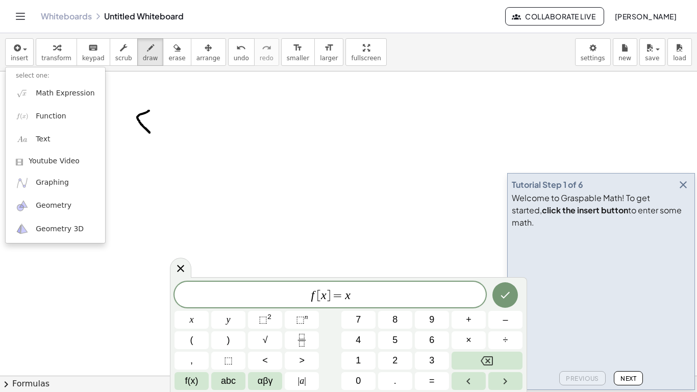
click at [10, 380] on span "chevron_right" at bounding box center [6, 384] width 12 height 12
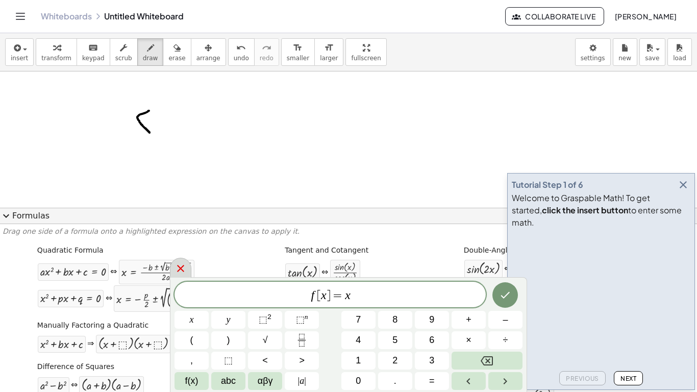
click at [189, 264] on div at bounding box center [180, 268] width 21 height 20
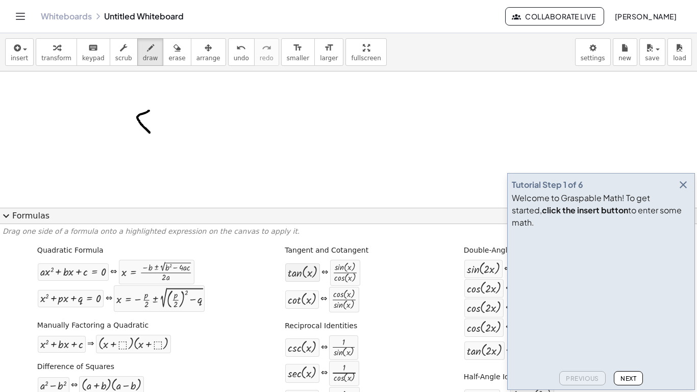
click at [294, 264] on div "tan ( , x )" at bounding box center [302, 272] width 35 height 18
drag, startPoint x: 298, startPoint y: 266, endPoint x: 265, endPoint y: 126, distance: 143.6
drag, startPoint x: 299, startPoint y: 277, endPoint x: 257, endPoint y: 168, distance: 117.5
drag, startPoint x: 345, startPoint y: 273, endPoint x: 266, endPoint y: 87, distance: 202.0
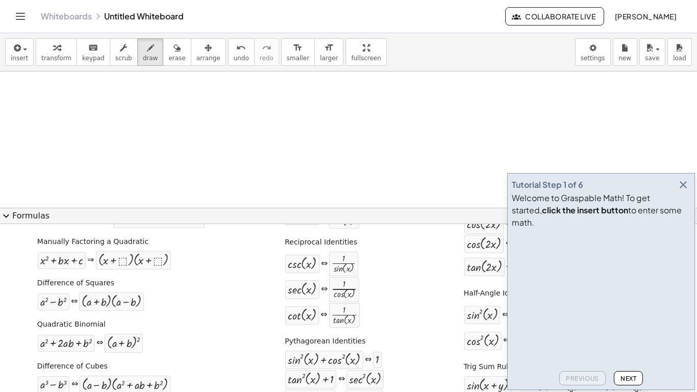
scroll to position [0, 0]
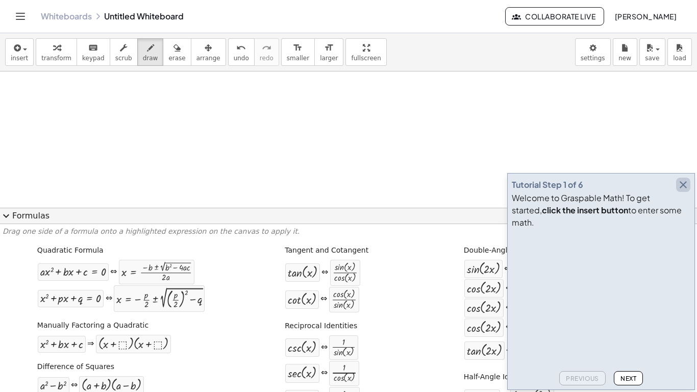
click at [681, 191] on icon "button" at bounding box center [683, 185] width 12 height 12
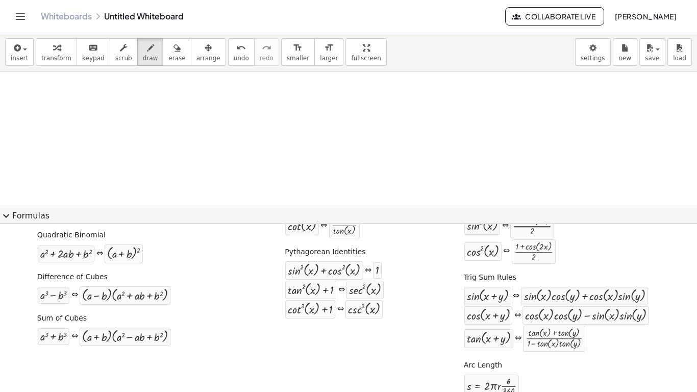
scroll to position [189, 0]
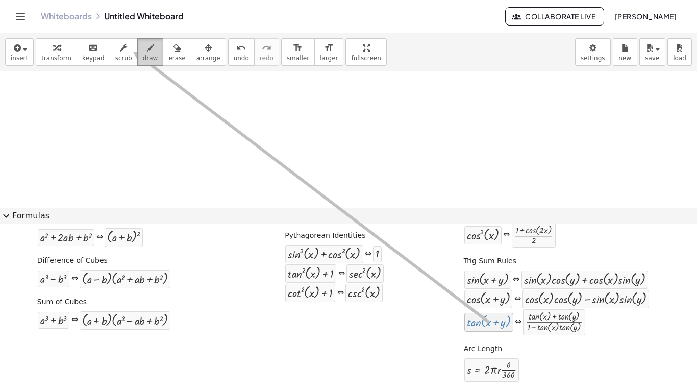
drag, startPoint x: 491, startPoint y: 317, endPoint x: 133, endPoint y: 53, distance: 445.3
click at [133, 53] on div "insert select one: Math Expression Function Text Youtube Video Graphing Geometr…" at bounding box center [348, 212] width 697 height 359
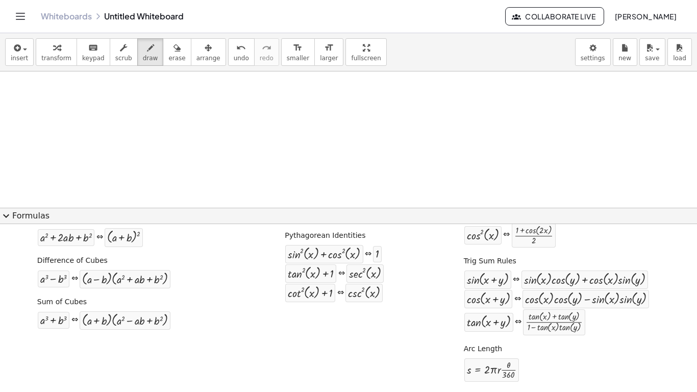
drag, startPoint x: 133, startPoint y: 53, endPoint x: 220, endPoint y: 126, distance: 114.0
click at [220, 126] on div "insert select one: Math Expression Function Text Youtube Video Graphing Geometr…" at bounding box center [348, 212] width 697 height 359
click at [147, 50] on icon "button" at bounding box center [150, 48] width 7 height 12
click at [232, 158] on div at bounding box center [348, 315] width 697 height 674
drag, startPoint x: 308, startPoint y: 262, endPoint x: 231, endPoint y: 158, distance: 129.0
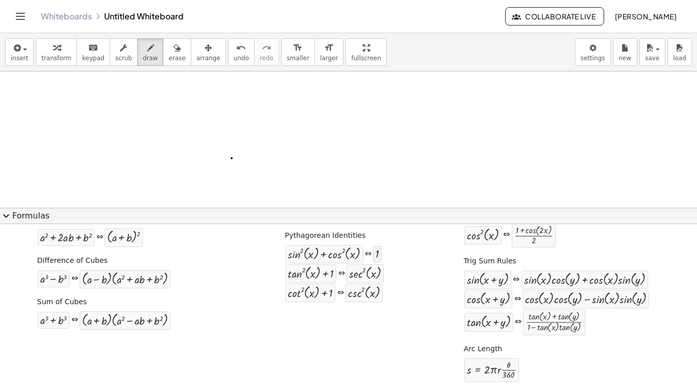
click at [375, 252] on div "1" at bounding box center [377, 254] width 9 height 16
click at [367, 252] on div "⇔" at bounding box center [368, 254] width 7 height 12
click at [476, 369] on div at bounding box center [491, 370] width 49 height 18
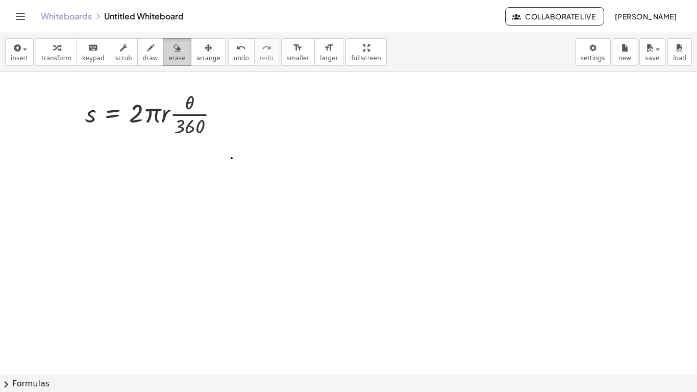
click at [168, 57] on span "erase" at bounding box center [176, 58] width 17 height 7
drag, startPoint x: 314, startPoint y: 155, endPoint x: 132, endPoint y: 150, distance: 182.1
click at [132, 150] on div at bounding box center [348, 315] width 697 height 674
click at [31, 386] on button "chevron_right Formulas" at bounding box center [348, 383] width 697 height 16
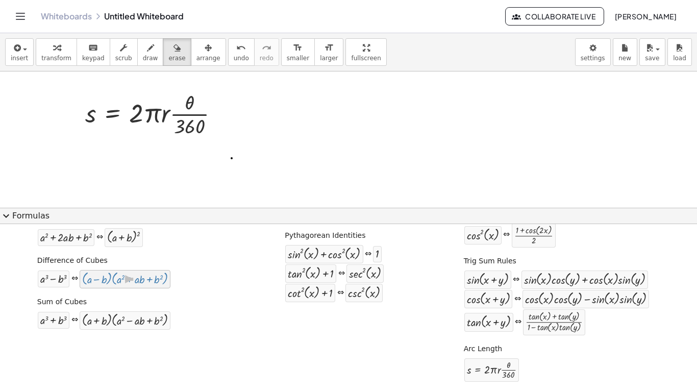
click at [119, 287] on div "· ( + a − b ) · ( + a 2 + · a · b + b 2 )" at bounding box center [125, 279] width 91 height 18
click at [83, 321] on div at bounding box center [125, 320] width 86 height 13
drag, startPoint x: 60, startPoint y: 320, endPoint x: 60, endPoint y: 219, distance: 101.0
click at [147, 56] on button "draw" at bounding box center [150, 52] width 27 height 28
click at [60, 315] on div at bounding box center [53, 320] width 27 height 12
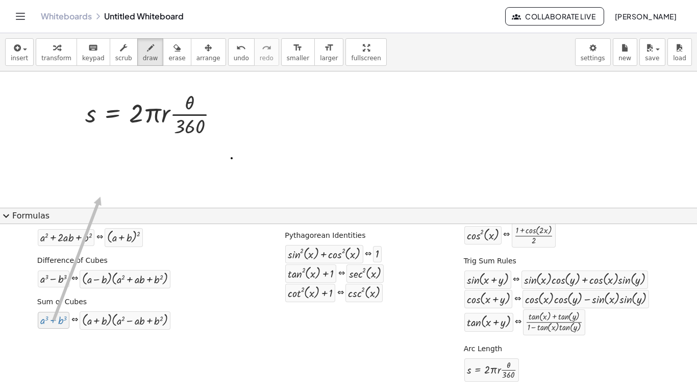
drag, startPoint x: 65, startPoint y: 320, endPoint x: 99, endPoint y: 161, distance: 162.3
click at [536, 325] on div at bounding box center [553, 322] width 57 height 21
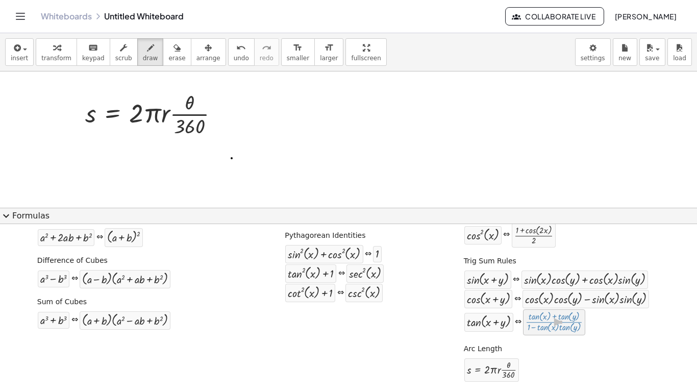
click at [536, 325] on div at bounding box center [553, 322] width 57 height 21
drag, startPoint x: 538, startPoint y: 334, endPoint x: 314, endPoint y: 152, distance: 287.9
click at [543, 338] on div "Quadratic Formula + · a · x 2 + · b · x + c = 0 ⇔ x = · ( − b ± 2 √ ( + b 2 − ·…" at bounding box center [349, 221] width 692 height 337
click at [541, 335] on div "· ( + tan ( , x ) + tan ( , y ) ) · ( + 1 − · tan ( , x ) · tan ( , y ) )" at bounding box center [553, 322] width 63 height 27
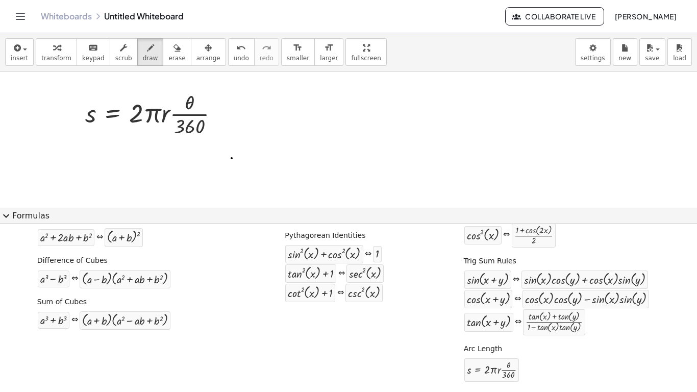
click at [541, 335] on div "· ( + tan ( , x ) + tan ( , y ) ) · ( + 1 − · tan ( , x ) · tan ( , y ) )" at bounding box center [553, 322] width 63 height 27
click at [540, 335] on div "· ( + tan ( , x ) + tan ( , y ) ) · ( + 1 − · tan ( , x ) · tan ( , y ) )" at bounding box center [554, 322] width 62 height 26
click at [88, 43] on icon "keyboard" at bounding box center [93, 48] width 10 height 12
click at [23, 55] on span "insert" at bounding box center [19, 58] width 17 height 7
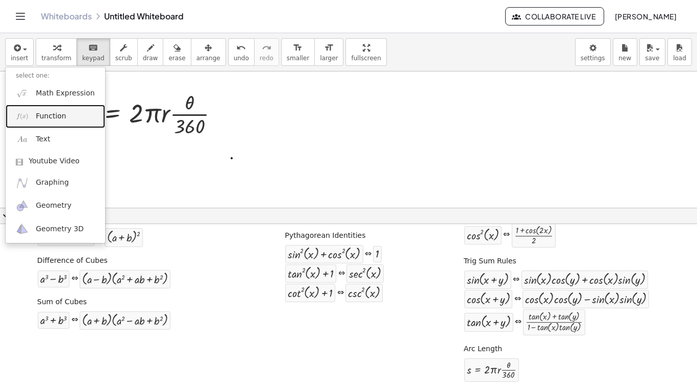
click at [52, 116] on span "Function" at bounding box center [51, 116] width 31 height 10
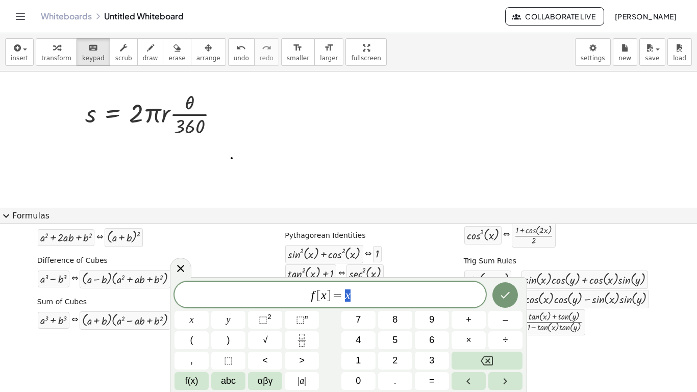
scroll to position [1, 0]
click at [23, 51] on div "button" at bounding box center [19, 47] width 17 height 12
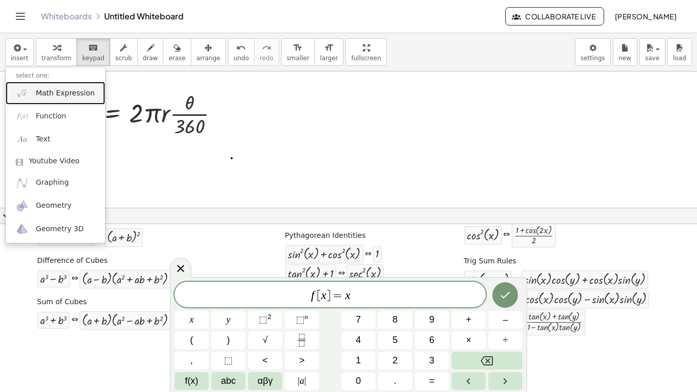
click at [50, 101] on link "Math Expression" at bounding box center [55, 93] width 99 height 23
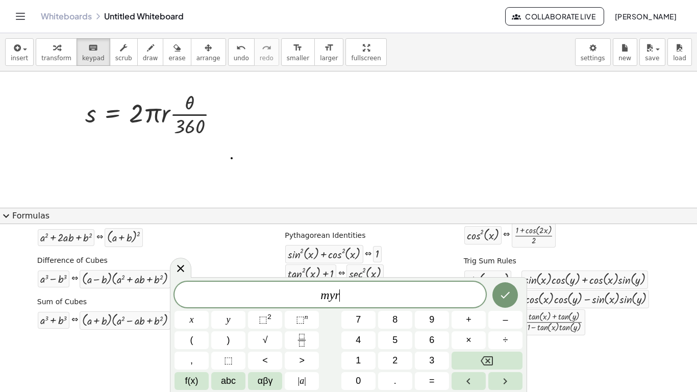
scroll to position [4, 0]
click at [514, 301] on button "Done" at bounding box center [505, 295] width 26 height 26
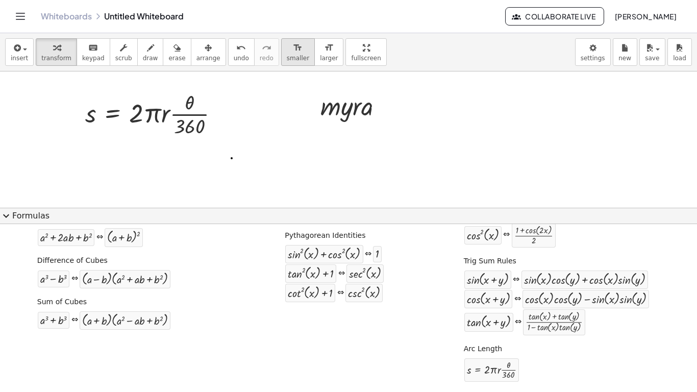
click at [293, 49] on icon "format_size" at bounding box center [298, 48] width 10 height 12
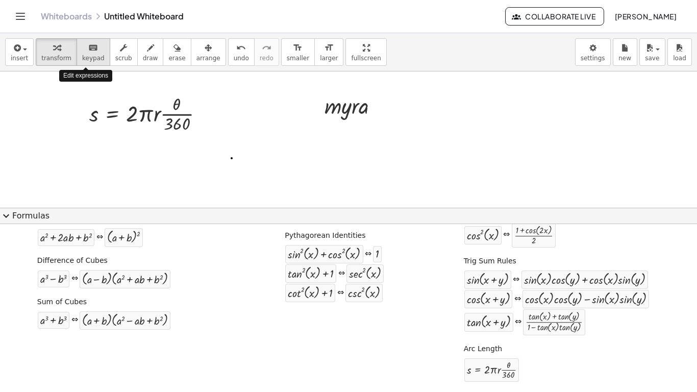
click at [82, 61] on span "keypad" at bounding box center [93, 58] width 22 height 7
click at [11, 58] on span "insert" at bounding box center [19, 58] width 17 height 7
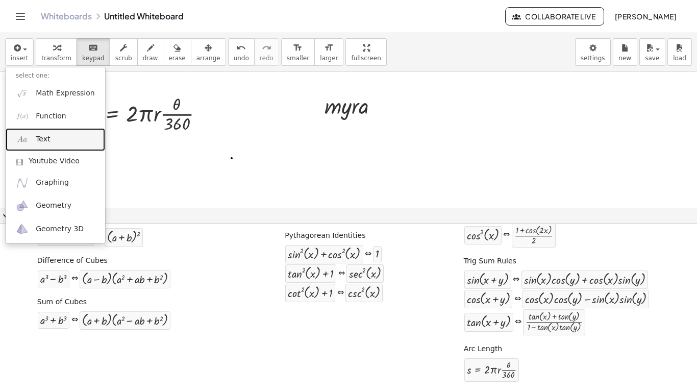
click at [54, 141] on link "Text" at bounding box center [55, 139] width 99 height 23
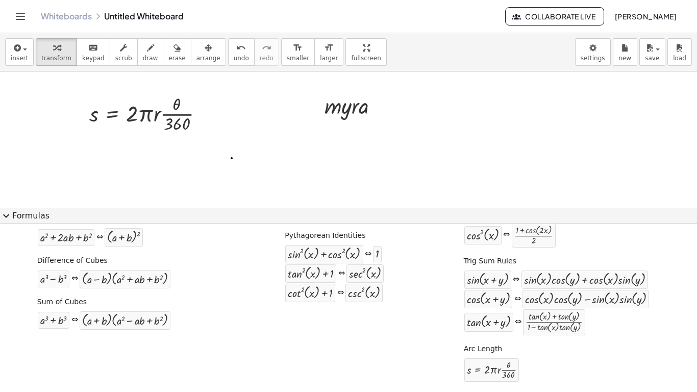
click at [492, 46] on div "insert select one: Math Expression Function Text Youtube Video Graphing Geometr…" at bounding box center [348, 52] width 697 height 38
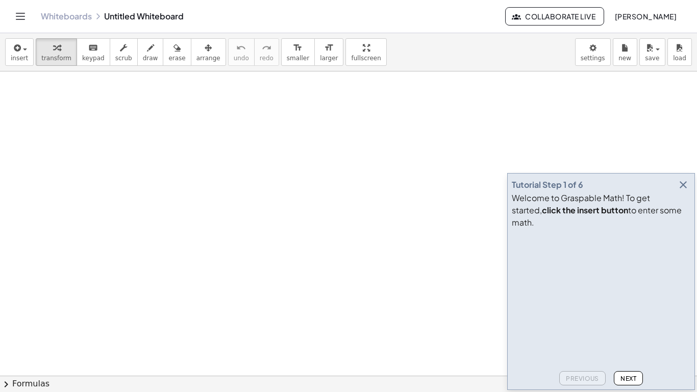
click at [679, 191] on icon "button" at bounding box center [683, 185] width 12 height 12
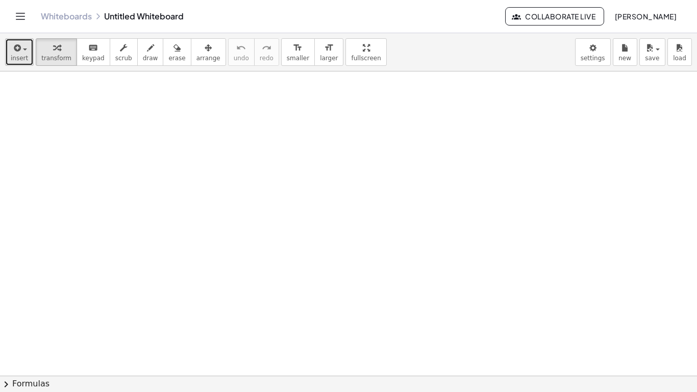
click at [12, 61] on button "insert" at bounding box center [19, 52] width 29 height 28
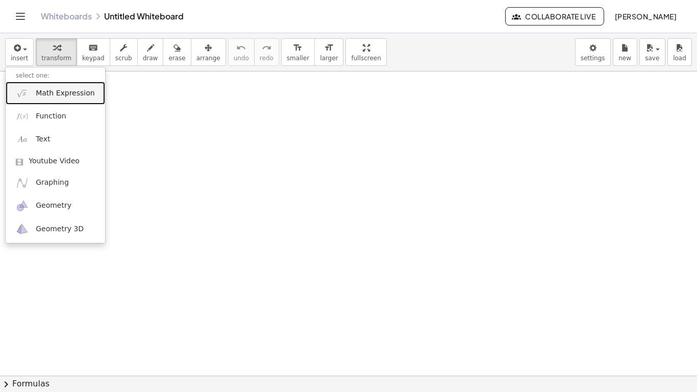
click at [39, 89] on span "Math Expression" at bounding box center [65, 93] width 59 height 10
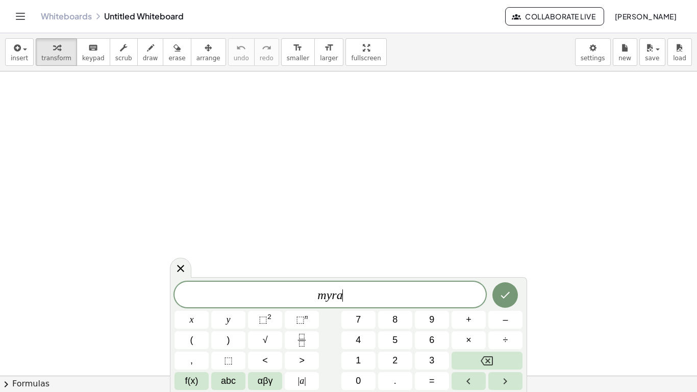
scroll to position [2, 0]
click at [502, 303] on button "Done" at bounding box center [505, 295] width 26 height 26
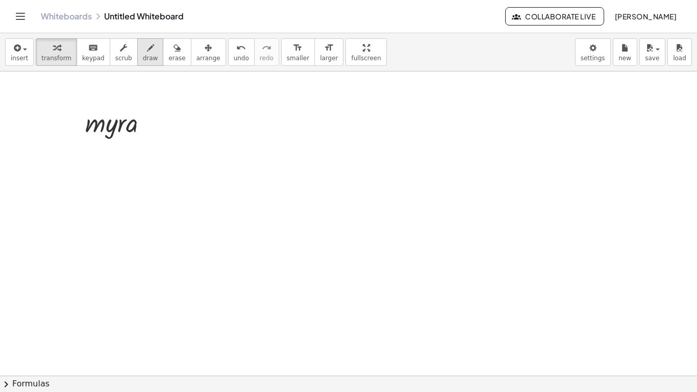
click at [147, 48] on icon "button" at bounding box center [150, 48] width 7 height 12
drag, startPoint x: 143, startPoint y: 119, endPoint x: 146, endPoint y: 132, distance: 13.1
click at [236, 52] on icon "undo" at bounding box center [241, 48] width 10 height 12
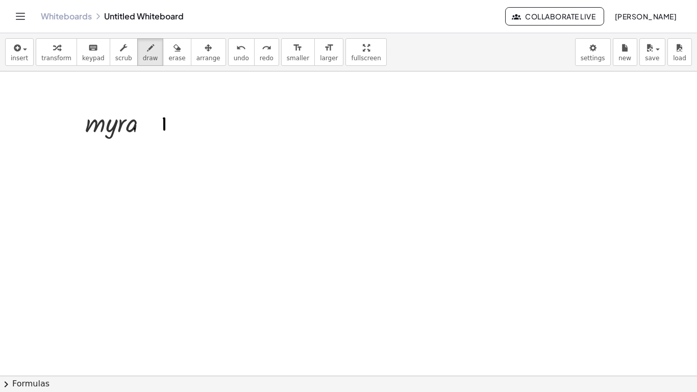
drag, startPoint x: 164, startPoint y: 118, endPoint x: 164, endPoint y: 130, distance: 11.2
drag, startPoint x: 164, startPoint y: 118, endPoint x: 171, endPoint y: 127, distance: 11.6
drag, startPoint x: 175, startPoint y: 117, endPoint x: 172, endPoint y: 126, distance: 9.7
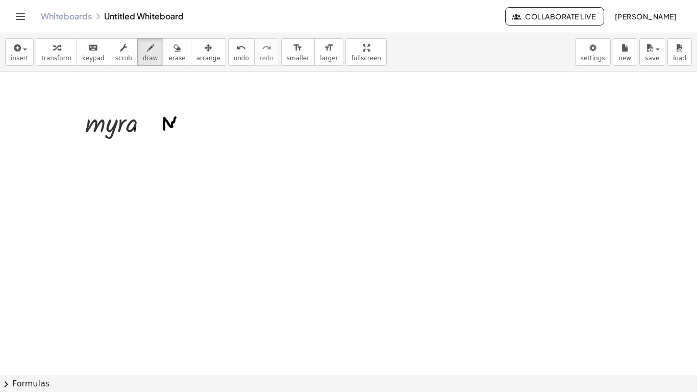
click at [228, 62] on button "undo undo" at bounding box center [241, 52] width 27 height 28
drag, startPoint x: 174, startPoint y: 117, endPoint x: 172, endPoint y: 125, distance: 8.9
click at [236, 50] on icon "undo" at bounding box center [241, 48] width 10 height 12
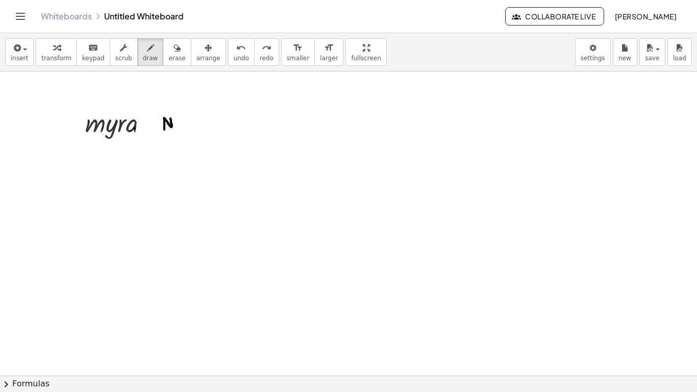
drag, startPoint x: 171, startPoint y: 127, endPoint x: 170, endPoint y: 118, distance: 8.7
click at [228, 53] on button "undo undo" at bounding box center [241, 52] width 27 height 28
drag, startPoint x: 171, startPoint y: 126, endPoint x: 176, endPoint y: 122, distance: 6.1
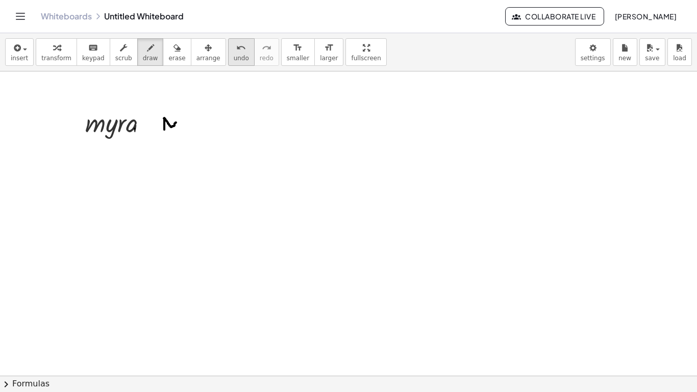
click at [234, 56] on span "undo" at bounding box center [241, 58] width 15 height 7
drag, startPoint x: 171, startPoint y: 127, endPoint x: 175, endPoint y: 120, distance: 8.2
click at [234, 55] on span "undo" at bounding box center [241, 58] width 15 height 7
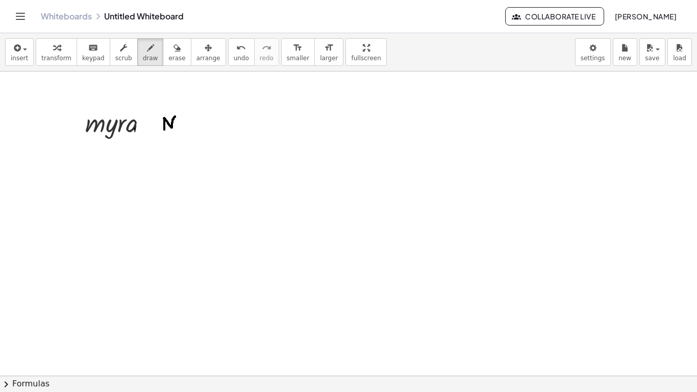
drag, startPoint x: 171, startPoint y: 128, endPoint x: 175, endPoint y: 116, distance: 11.8
click at [236, 48] on icon "undo" at bounding box center [241, 48] width 10 height 12
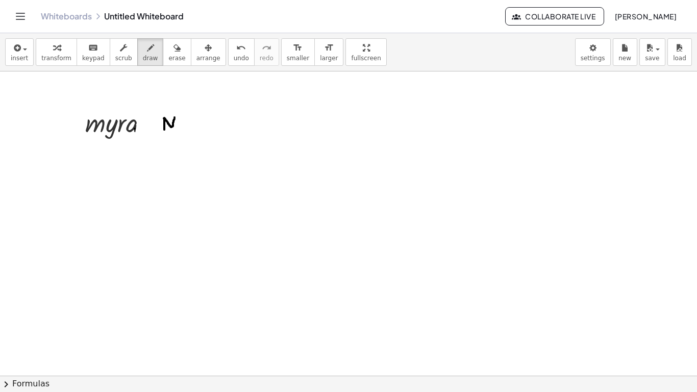
drag, startPoint x: 174, startPoint y: 119, endPoint x: 172, endPoint y: 126, distance: 7.9
drag, startPoint x: 176, startPoint y: 117, endPoint x: 177, endPoint y: 130, distance: 12.3
click at [236, 46] on icon "undo" at bounding box center [241, 48] width 10 height 12
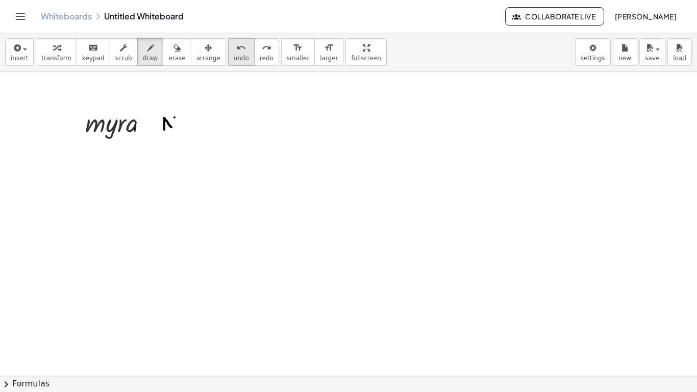
click at [236, 52] on icon "undo" at bounding box center [241, 48] width 10 height 12
click at [234, 55] on span "undo" at bounding box center [241, 58] width 15 height 7
drag, startPoint x: 170, startPoint y: 127, endPoint x: 178, endPoint y: 131, distance: 8.7
drag, startPoint x: 181, startPoint y: 122, endPoint x: 187, endPoint y: 128, distance: 8.7
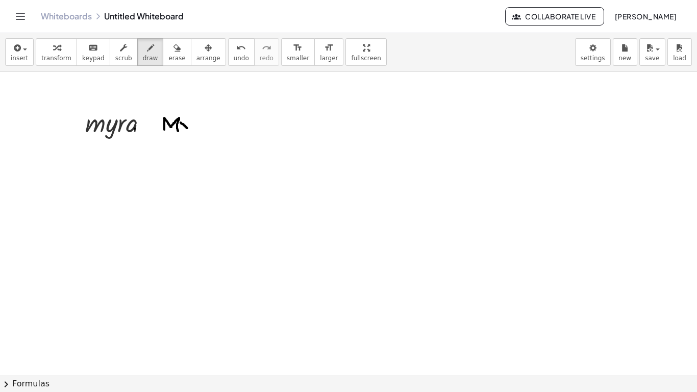
click at [236, 50] on icon "undo" at bounding box center [241, 48] width 10 height 12
drag, startPoint x: 187, startPoint y: 122, endPoint x: 180, endPoint y: 144, distance: 22.6
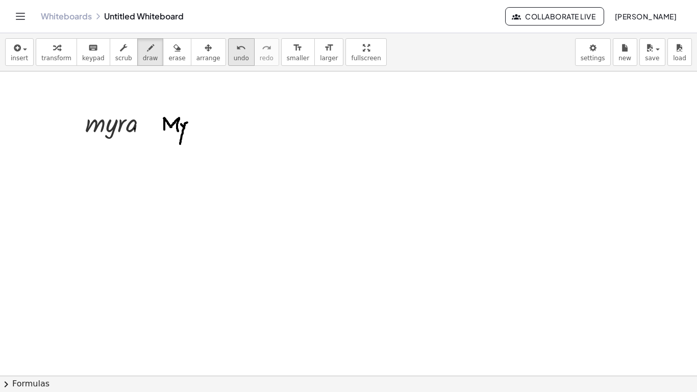
click at [234, 55] on span "undo" at bounding box center [241, 58] width 15 height 7
drag, startPoint x: 179, startPoint y: 137, endPoint x: 188, endPoint y: 124, distance: 15.7
drag, startPoint x: 191, startPoint y: 122, endPoint x: 191, endPoint y: 130, distance: 7.1
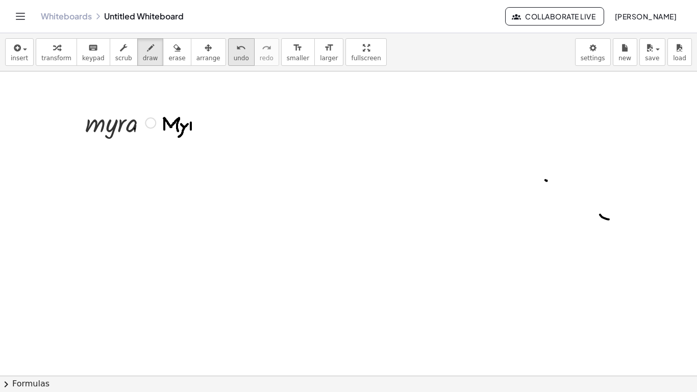
click at [236, 48] on icon "undo" at bounding box center [241, 48] width 10 height 12
click at [236, 45] on icon "undo" at bounding box center [241, 48] width 10 height 12
drag, startPoint x: 202, startPoint y: 123, endPoint x: 207, endPoint y: 128, distance: 6.5
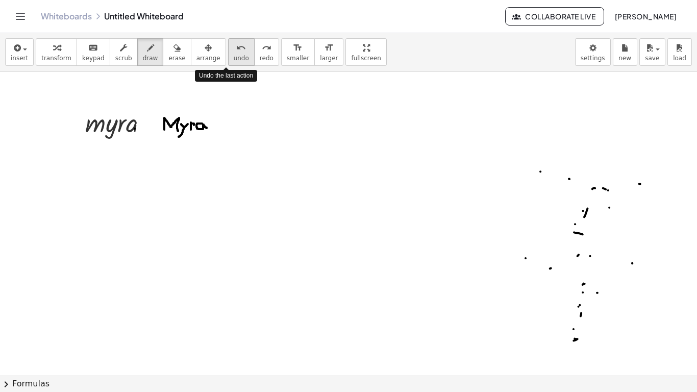
click at [234, 57] on span "undo" at bounding box center [241, 58] width 15 height 7
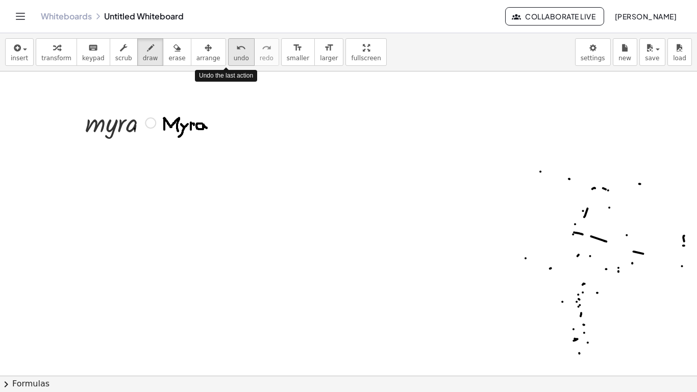
click at [234, 57] on span "undo" at bounding box center [241, 58] width 15 height 7
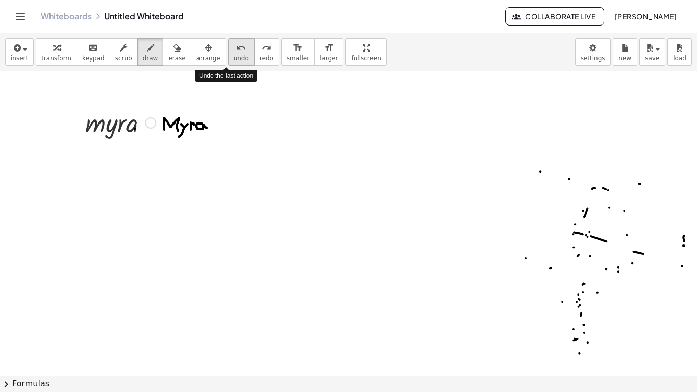
click at [234, 57] on span "undo" at bounding box center [241, 58] width 15 height 7
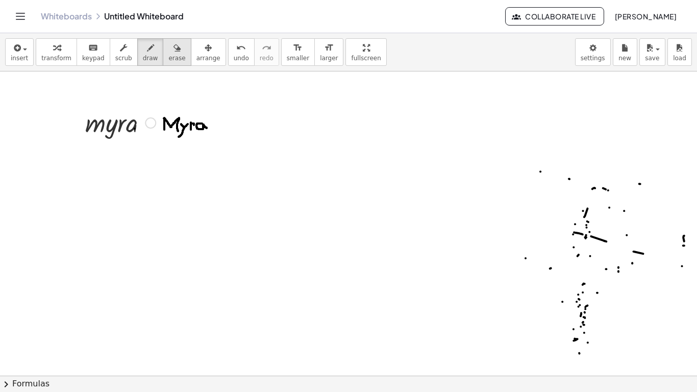
click at [163, 49] on button "erase" at bounding box center [177, 52] width 28 height 28
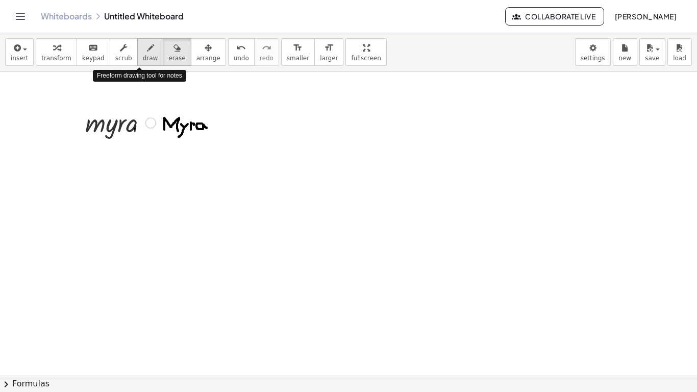
click at [147, 44] on icon "button" at bounding box center [150, 48] width 7 height 12
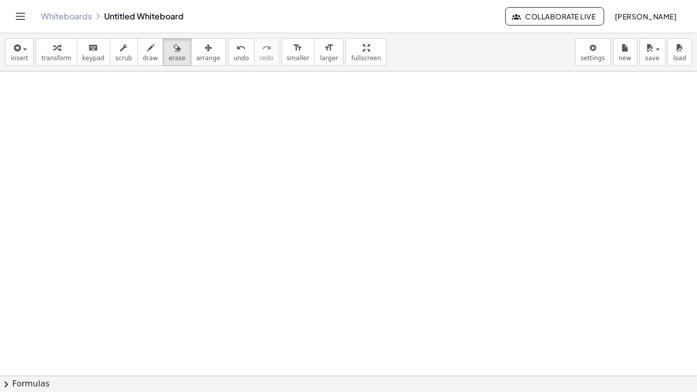
scroll to position [0, 0]
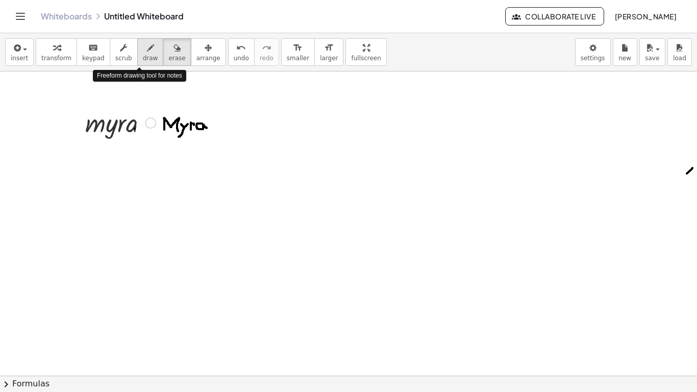
click at [149, 49] on button "draw" at bounding box center [150, 52] width 27 height 28
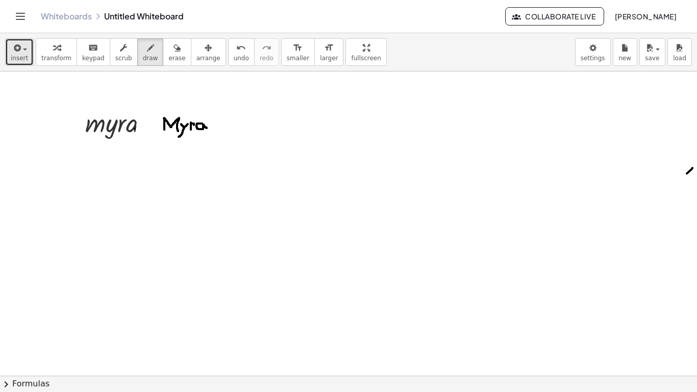
click at [16, 47] on icon "button" at bounding box center [16, 48] width 9 height 12
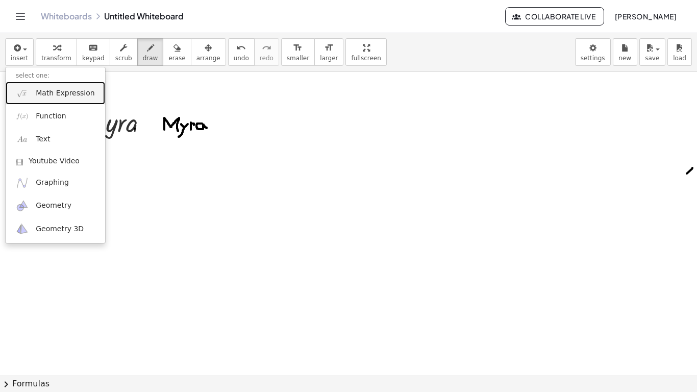
click at [53, 94] on span "Math Expression" at bounding box center [65, 93] width 59 height 10
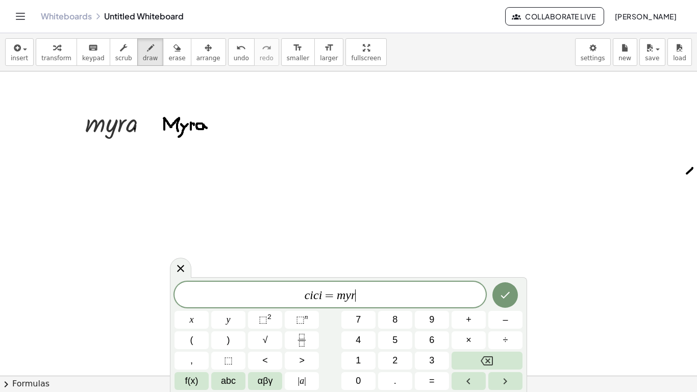
scroll to position [7, 0]
click at [506, 283] on button "Done" at bounding box center [505, 295] width 26 height 26
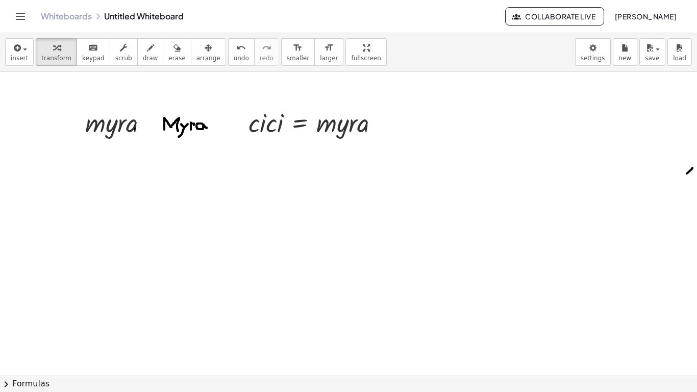
drag, startPoint x: 112, startPoint y: 177, endPoint x: 115, endPoint y: 189, distance: 12.6
click at [143, 57] on span "draw" at bounding box center [150, 58] width 15 height 7
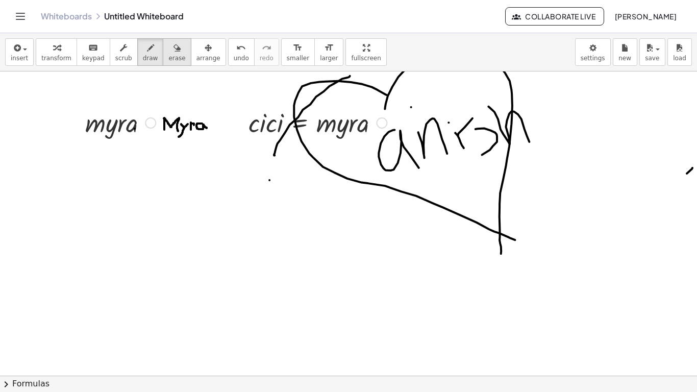
click at [173, 49] on icon "button" at bounding box center [176, 48] width 7 height 12
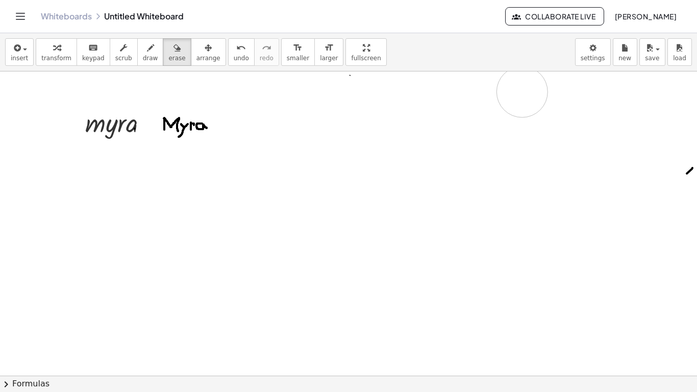
drag, startPoint x: 381, startPoint y: 143, endPoint x: 516, endPoint y: 94, distance: 143.3
click at [144, 52] on div "button" at bounding box center [150, 47] width 15 height 12
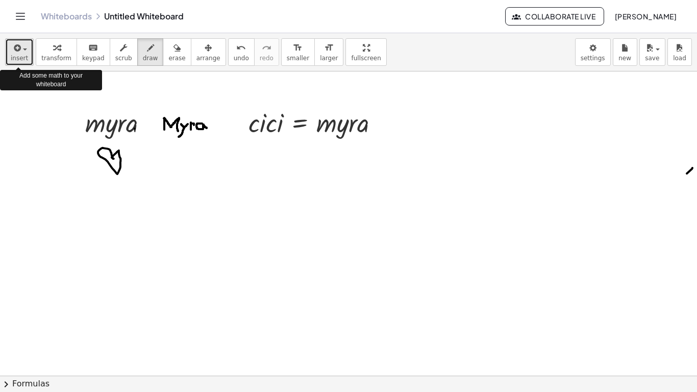
click at [18, 58] on span "insert" at bounding box center [19, 58] width 17 height 7
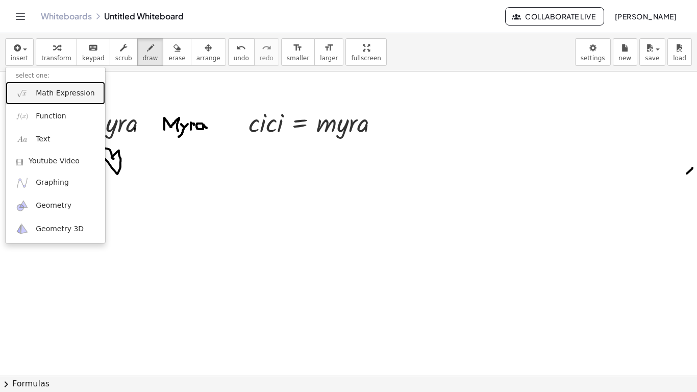
click at [53, 91] on span "Math Expression" at bounding box center [65, 93] width 59 height 10
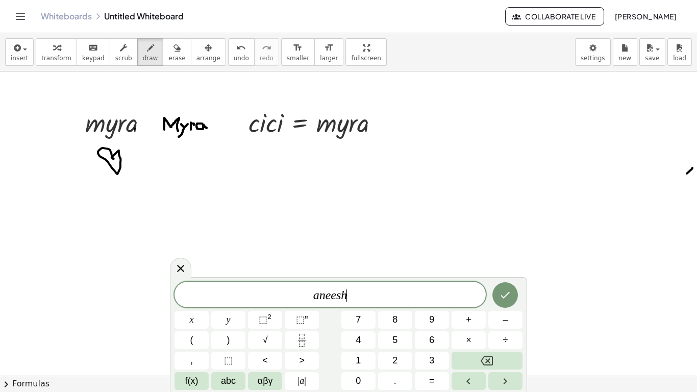
scroll to position [10, 0]
click at [498, 290] on button "Done" at bounding box center [505, 295] width 26 height 26
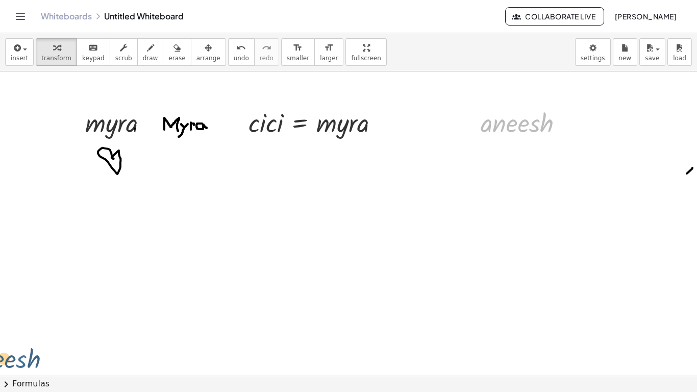
drag, startPoint x: 529, startPoint y: 115, endPoint x: 14, endPoint y: 351, distance: 566.7
drag, startPoint x: 523, startPoint y: 119, endPoint x: 7, endPoint y: 195, distance: 521.2
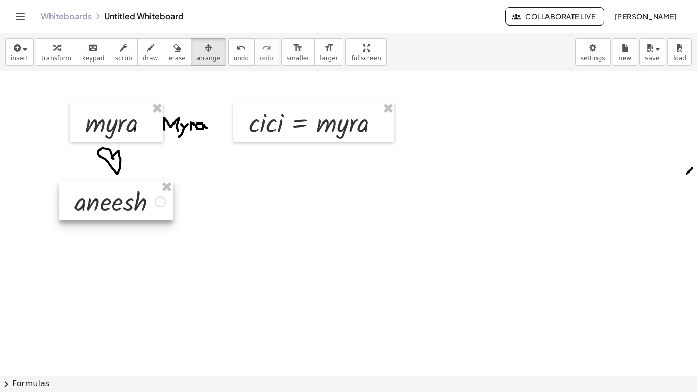
drag, startPoint x: 511, startPoint y: 116, endPoint x: 104, endPoint y: 196, distance: 414.3
click at [104, 196] on div at bounding box center [116, 201] width 114 height 40
click at [145, 52] on div "button" at bounding box center [150, 47] width 15 height 12
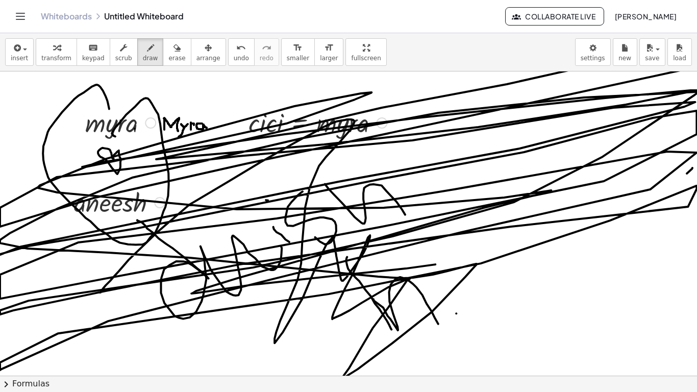
drag, startPoint x: 100, startPoint y: 292, endPoint x: 435, endPoint y: 265, distance: 336.2
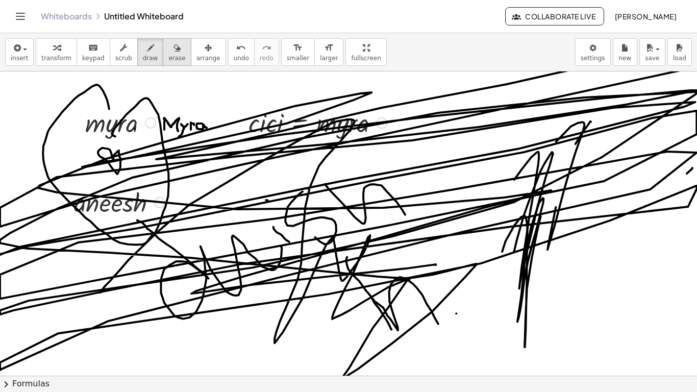
click at [170, 44] on div "button" at bounding box center [176, 47] width 17 height 12
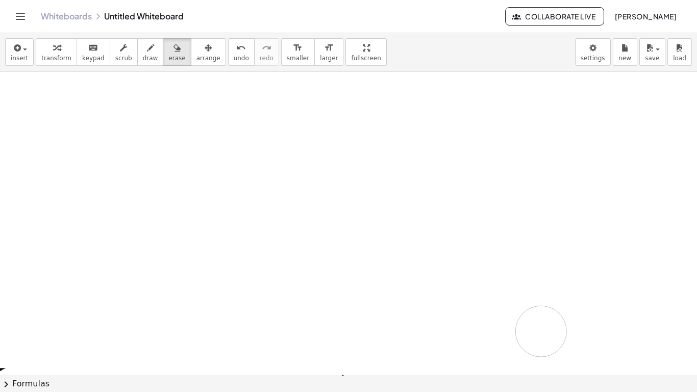
drag, startPoint x: 270, startPoint y: 148, endPoint x: 540, endPoint y: 330, distance: 326.2
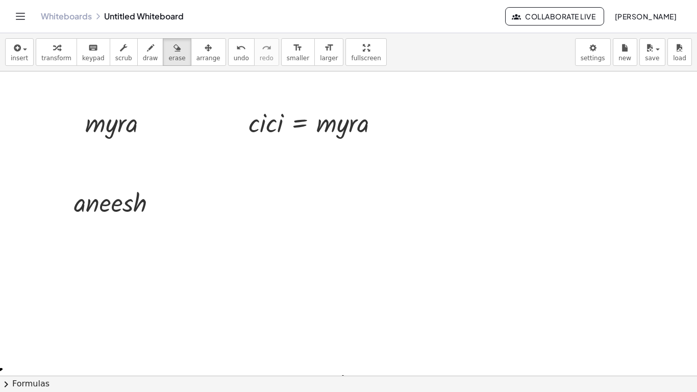
click at [131, 66] on div "insert select one: Math Expression Function Text Youtube Video Graphing Geometr…" at bounding box center [348, 52] width 697 height 38
click at [147, 53] on icon "button" at bounding box center [150, 48] width 7 height 12
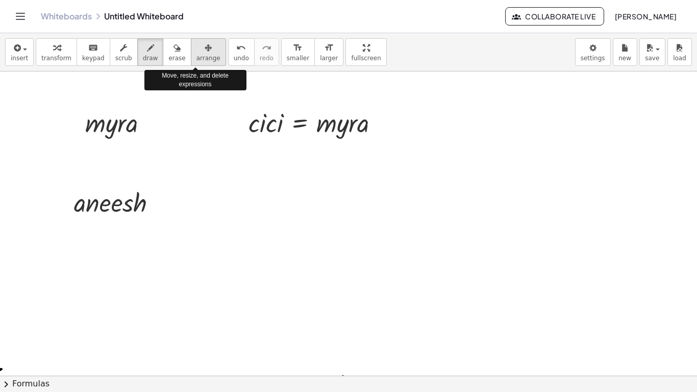
click at [200, 52] on div "button" at bounding box center [208, 47] width 24 height 12
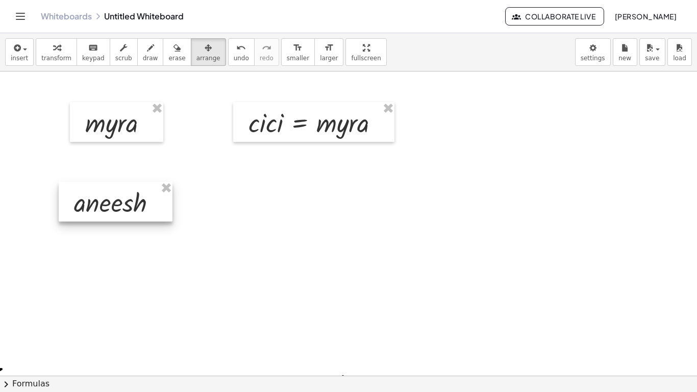
click at [101, 200] on div at bounding box center [116, 202] width 114 height 40
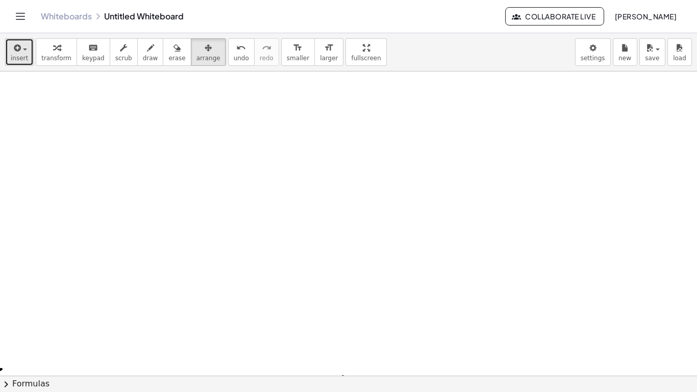
click at [6, 56] on button "insert" at bounding box center [19, 52] width 29 height 28
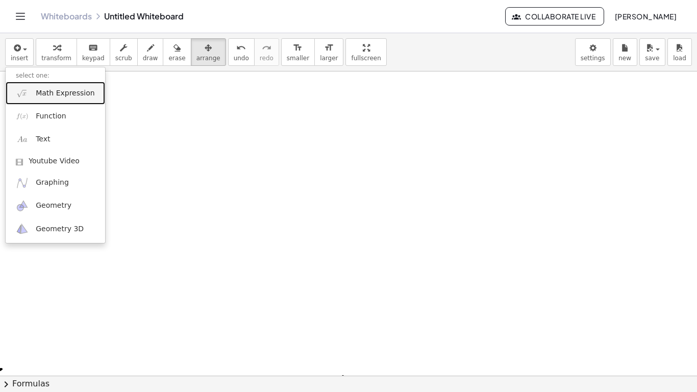
click at [52, 94] on span "Math Expression" at bounding box center [65, 93] width 59 height 10
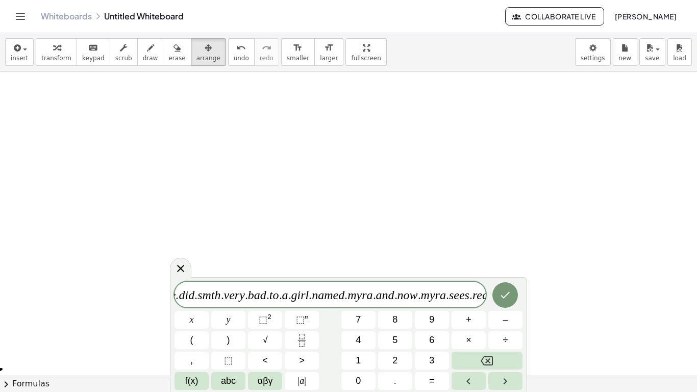
scroll to position [0, 363]
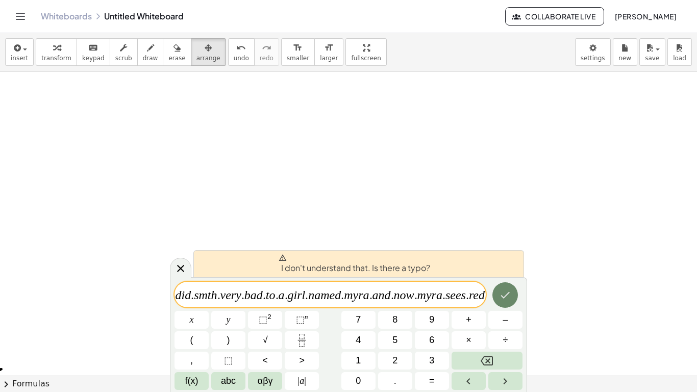
click at [504, 299] on icon "Done" at bounding box center [505, 295] width 12 height 12
click at [469, 296] on var "r" at bounding box center [471, 294] width 4 height 13
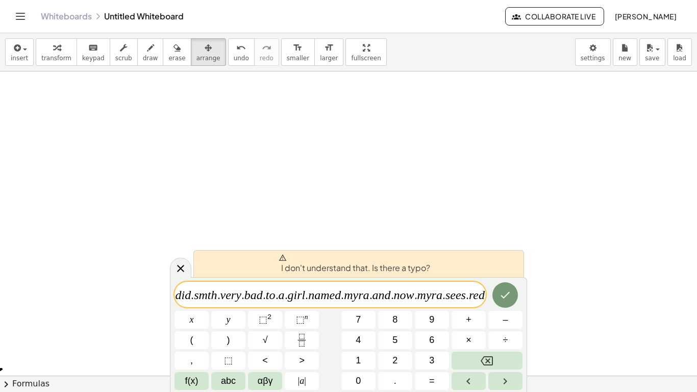
scroll to position [0, 360]
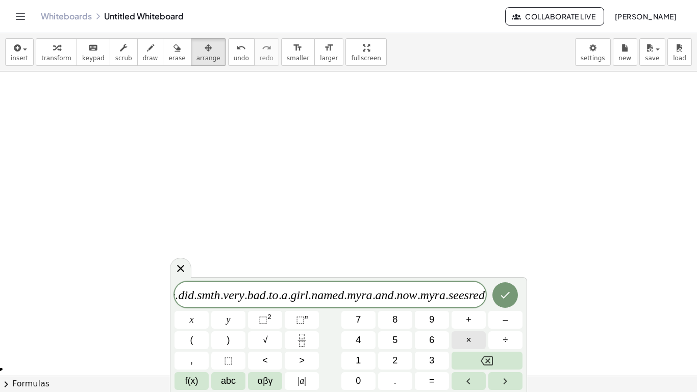
click at [477, 341] on button "×" at bounding box center [468, 340] width 34 height 18
click at [473, 335] on button "×" at bounding box center [468, 340] width 34 height 18
click at [473, 336] on button "×" at bounding box center [468, 340] width 34 height 18
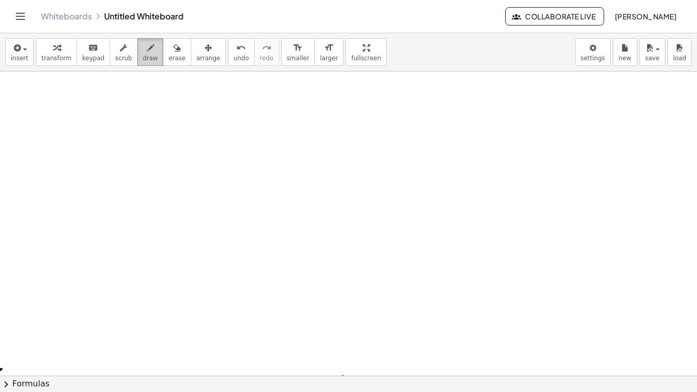
click at [143, 57] on span "draw" at bounding box center [150, 58] width 15 height 7
drag, startPoint x: 195, startPoint y: 177, endPoint x: 210, endPoint y: 209, distance: 34.2
drag, startPoint x: 202, startPoint y: 174, endPoint x: 221, endPoint y: 202, distance: 34.2
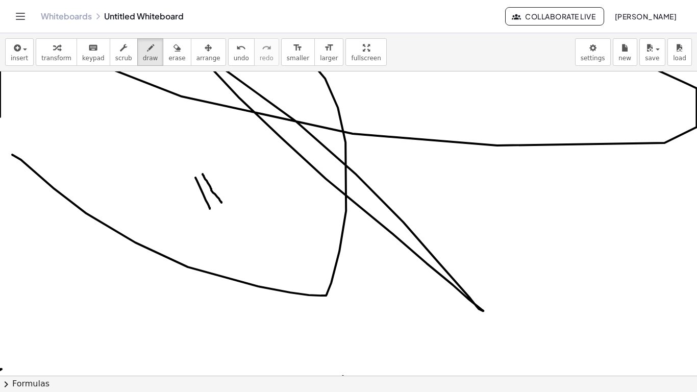
drag, startPoint x: 12, startPoint y: 155, endPoint x: 476, endPoint y: 60, distance: 473.7
click at [476, 60] on div "insert select one: Math Expression Function Text Youtube Video Graphing Geometr…" at bounding box center [348, 212] width 697 height 359
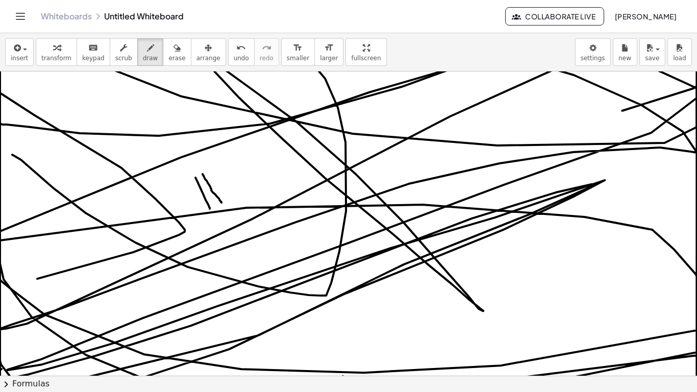
drag, startPoint x: 37, startPoint y: 278, endPoint x: 0, endPoint y: 301, distance: 43.7
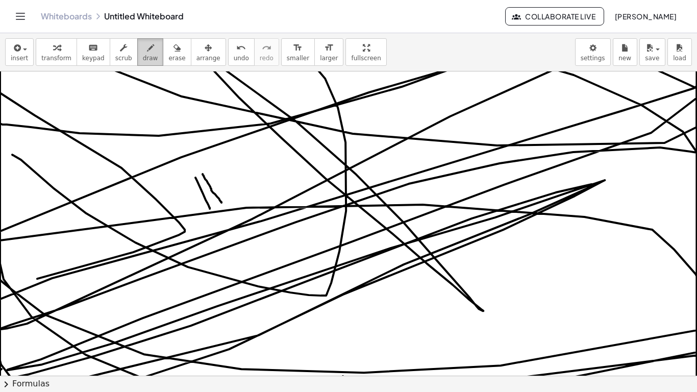
click at [143, 61] on span "draw" at bounding box center [150, 58] width 15 height 7
click at [88, 119] on div "insert select one: Math Expression Function Text Youtube Video Graphing Geometr…" at bounding box center [348, 212] width 697 height 359
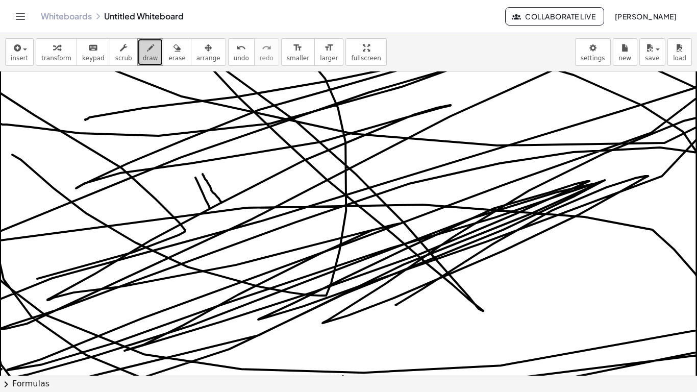
drag, startPoint x: 141, startPoint y: 61, endPoint x: 541, endPoint y: 223, distance: 431.0
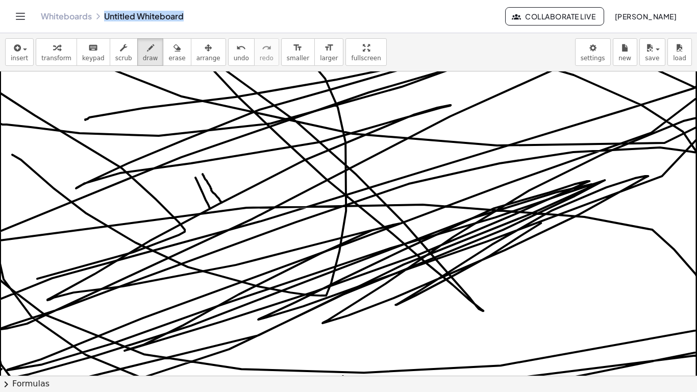
drag, startPoint x: 188, startPoint y: 17, endPoint x: 106, endPoint y: 14, distance: 82.2
click at [106, 14] on div "Whiteboards Untitled Whiteboard" at bounding box center [273, 16] width 464 height 10
click at [131, 172] on div "Graspable Math Activities Whiteboards Classes Account v1.28.3 | Privacy policy …" at bounding box center [348, 196] width 697 height 392
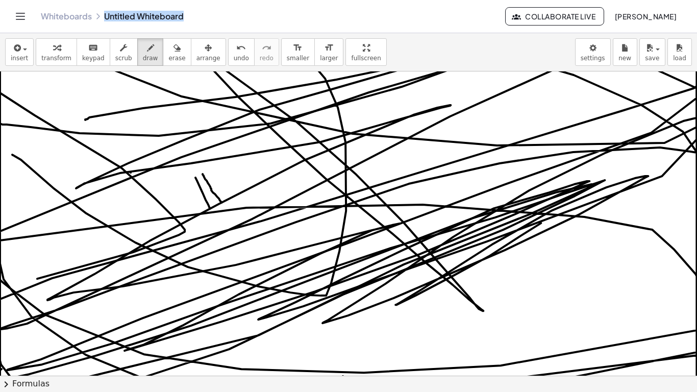
drag, startPoint x: 164, startPoint y: 193, endPoint x: 157, endPoint y: 196, distance: 7.5
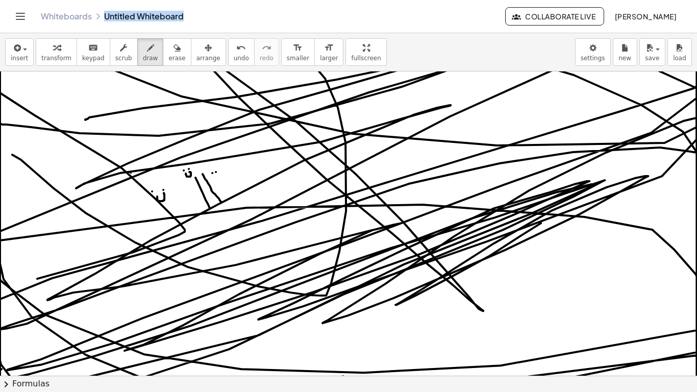
drag, startPoint x: 207, startPoint y: 170, endPoint x: 217, endPoint y: 168, distance: 10.3
drag, startPoint x: 200, startPoint y: 160, endPoint x: 216, endPoint y: 154, distance: 17.4
